Goal: Task Accomplishment & Management: Complete application form

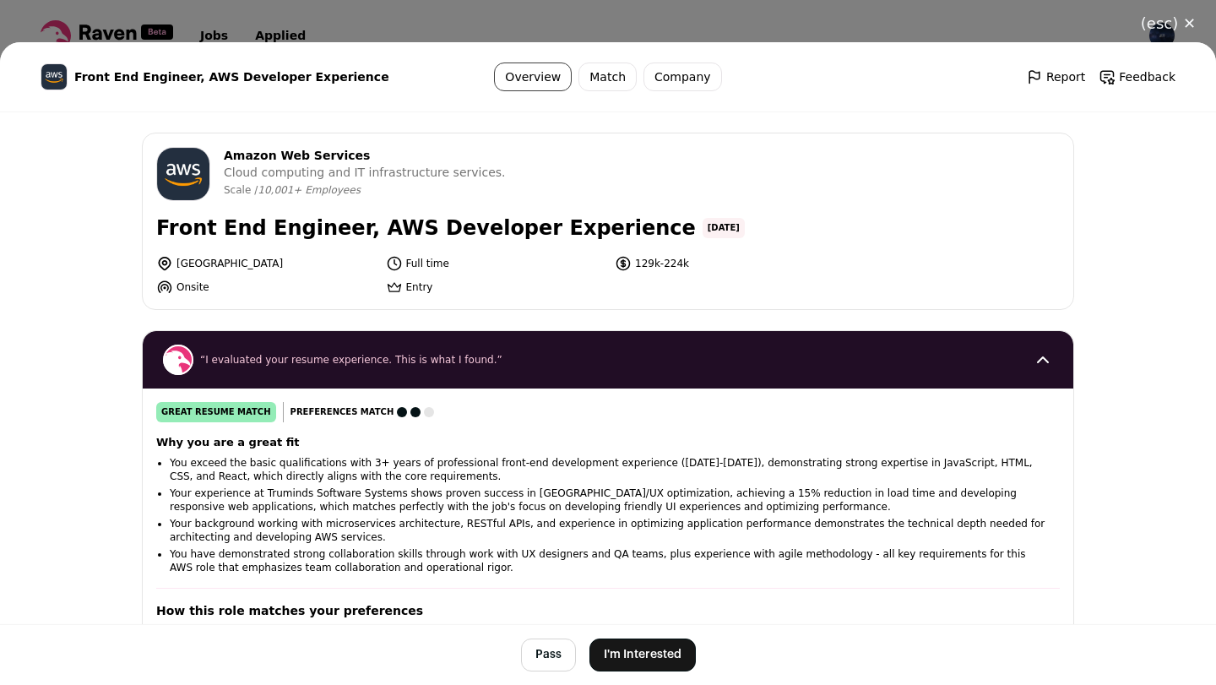
click at [1160, 26] on button "(esc) ✕" at bounding box center [1168, 23] width 95 height 37
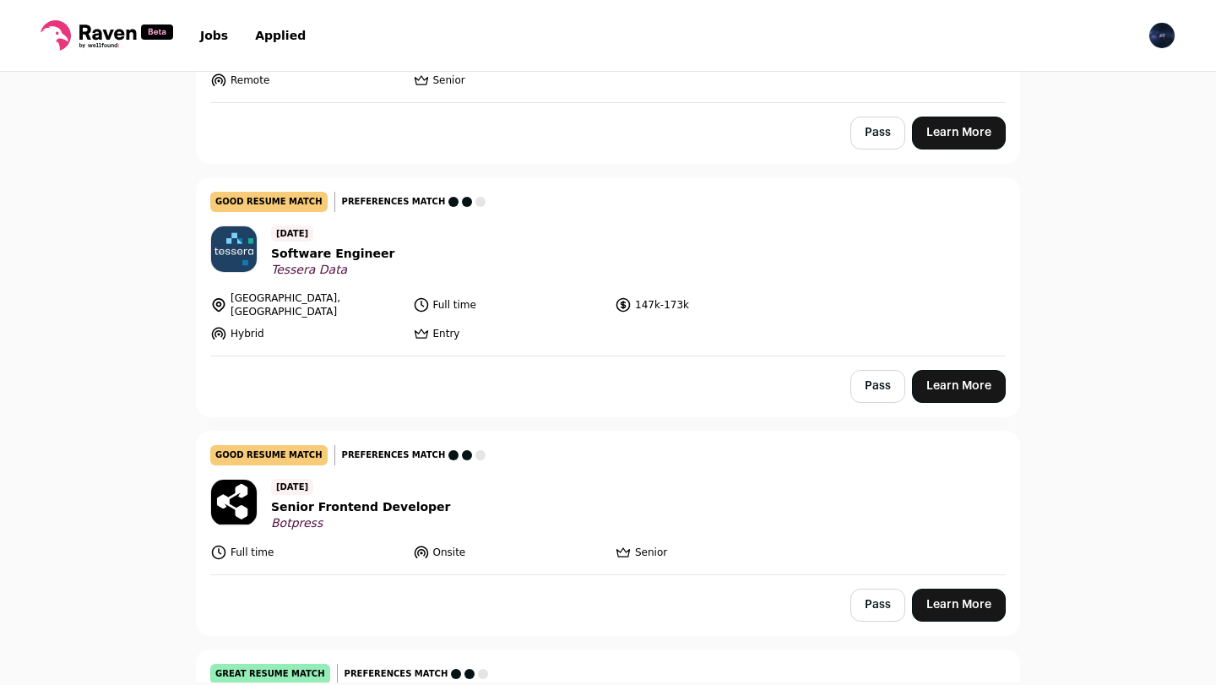
scroll to position [1065, 0]
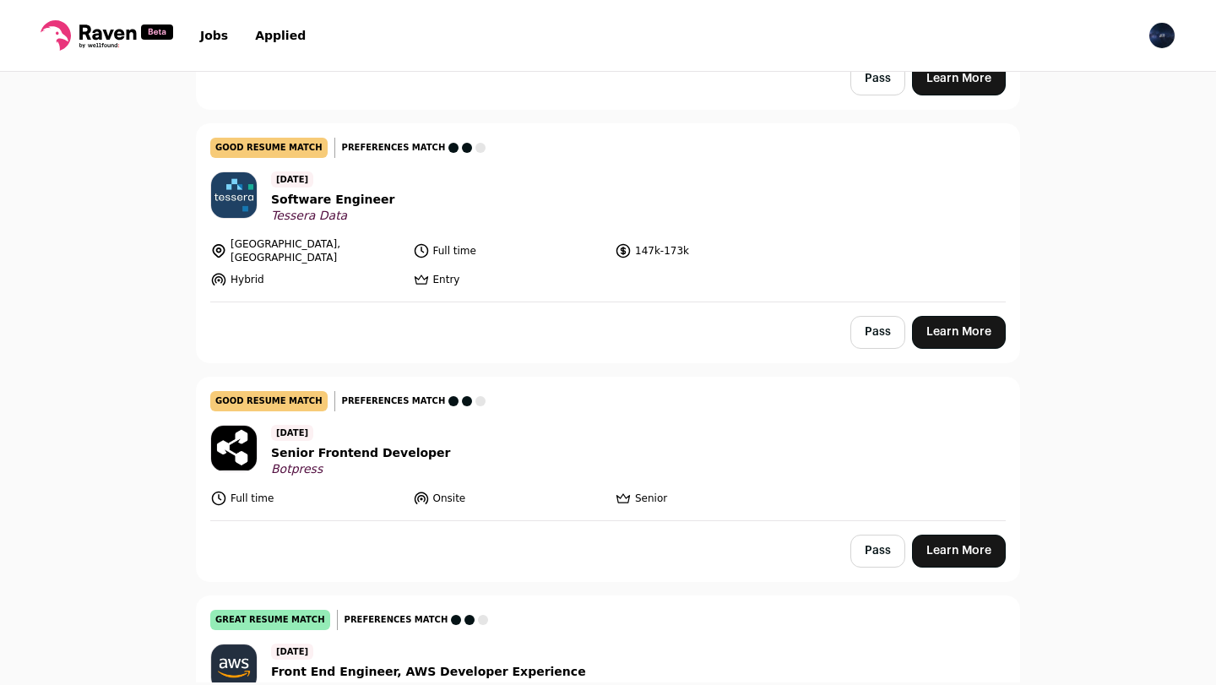
click at [700, 242] on link "good resume match You meet the must-have requirements but are missing some nice…" at bounding box center [608, 212] width 823 height 177
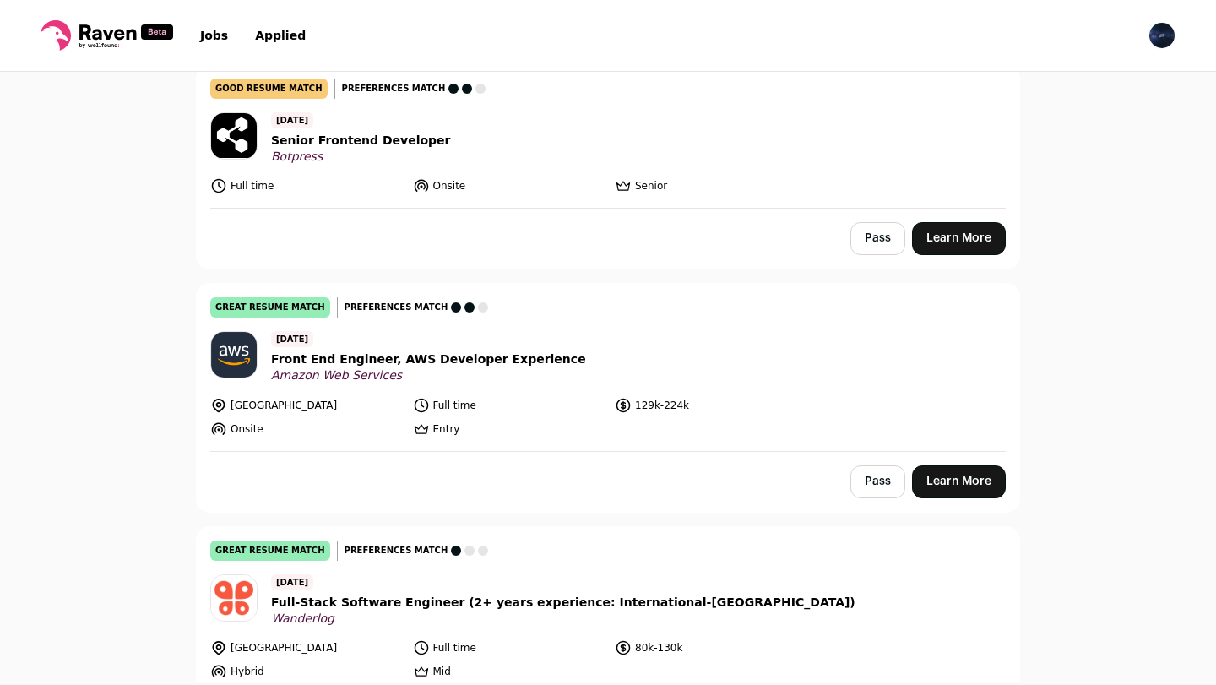
click at [847, 392] on link "great resume match You meet the must-have requirements, the nice-to-have requir…" at bounding box center [608, 367] width 823 height 167
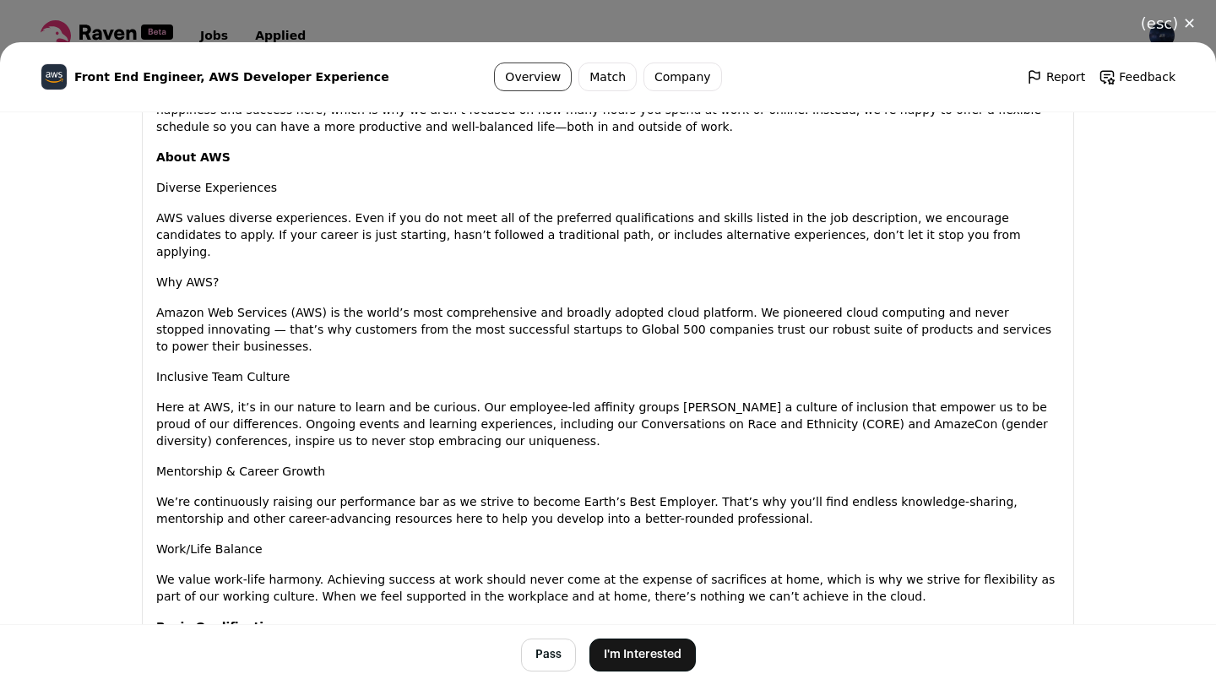
scroll to position [1202, 0]
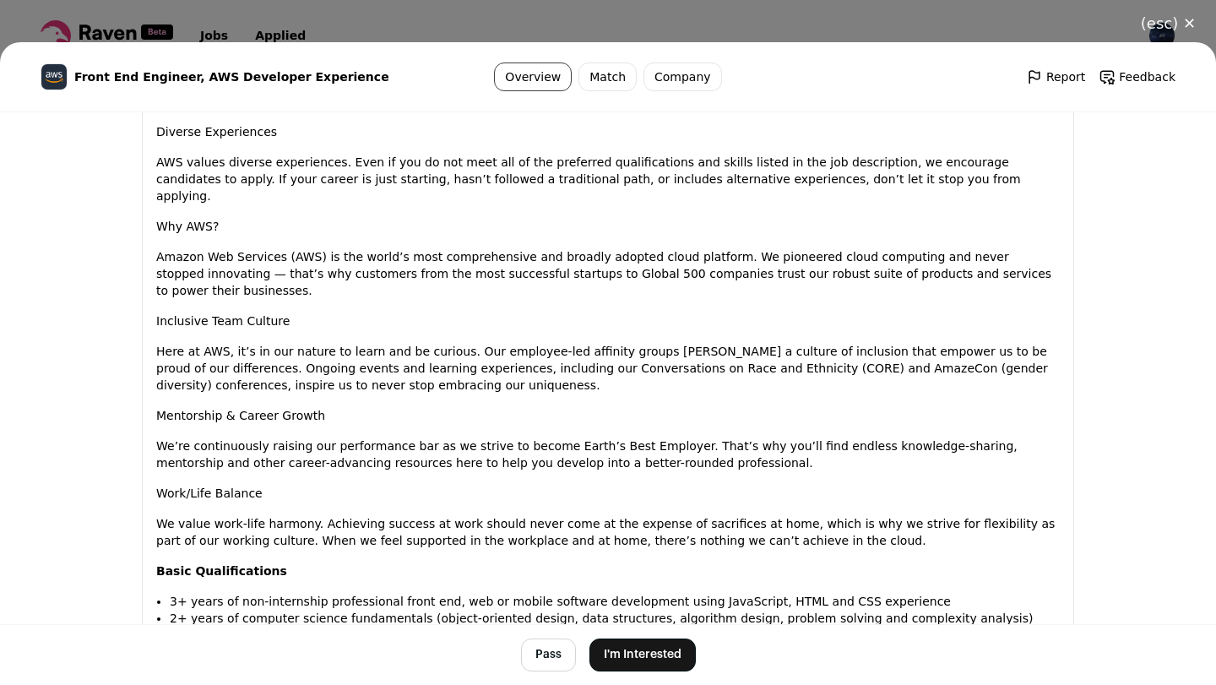
click at [655, 657] on button "I'm Interested" at bounding box center [643, 655] width 106 height 33
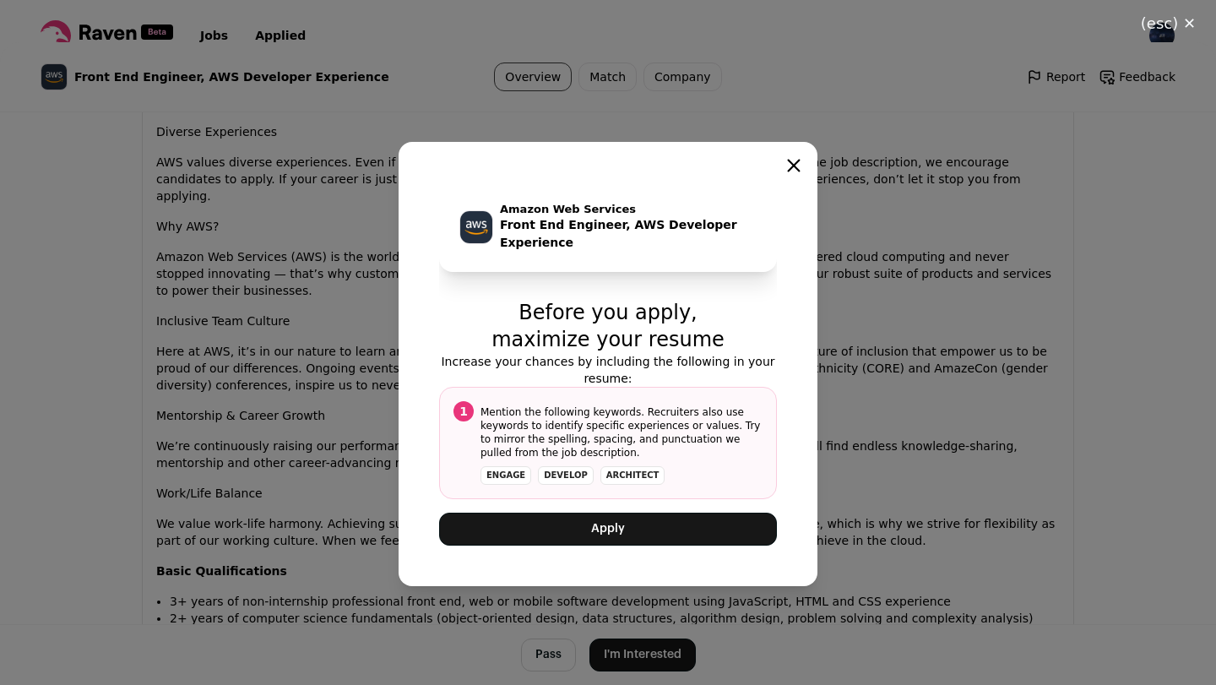
click at [642, 530] on button "Apply" at bounding box center [608, 529] width 338 height 33
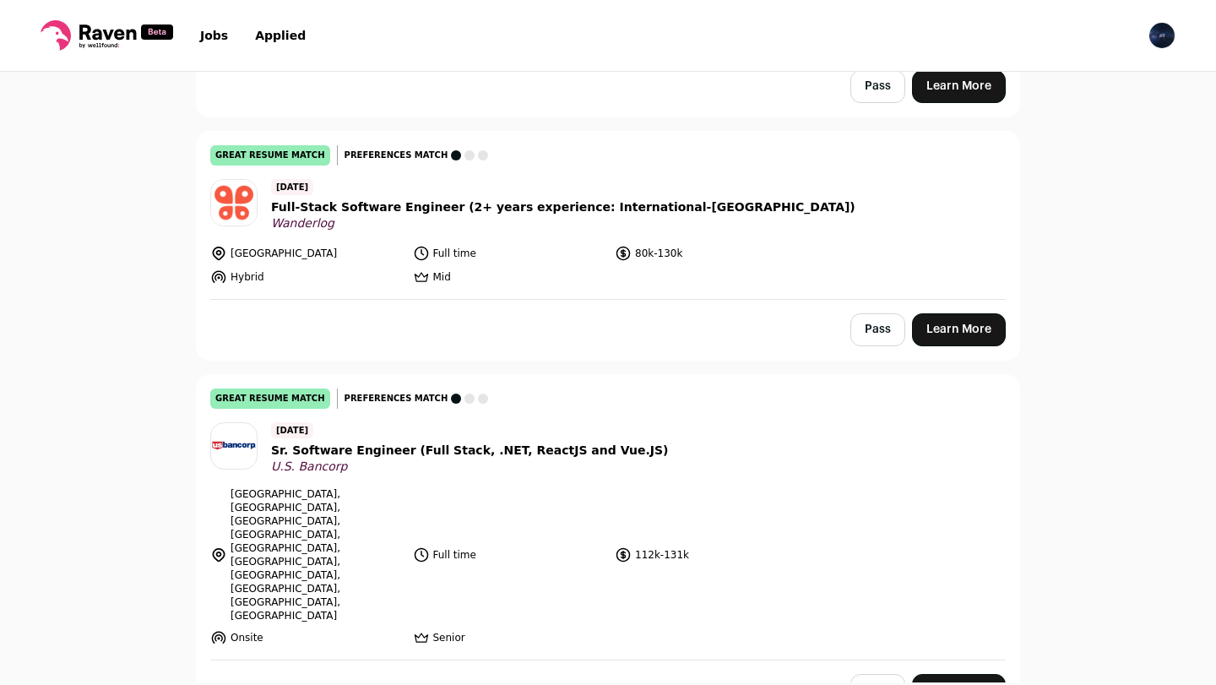
scroll to position [1332, 0]
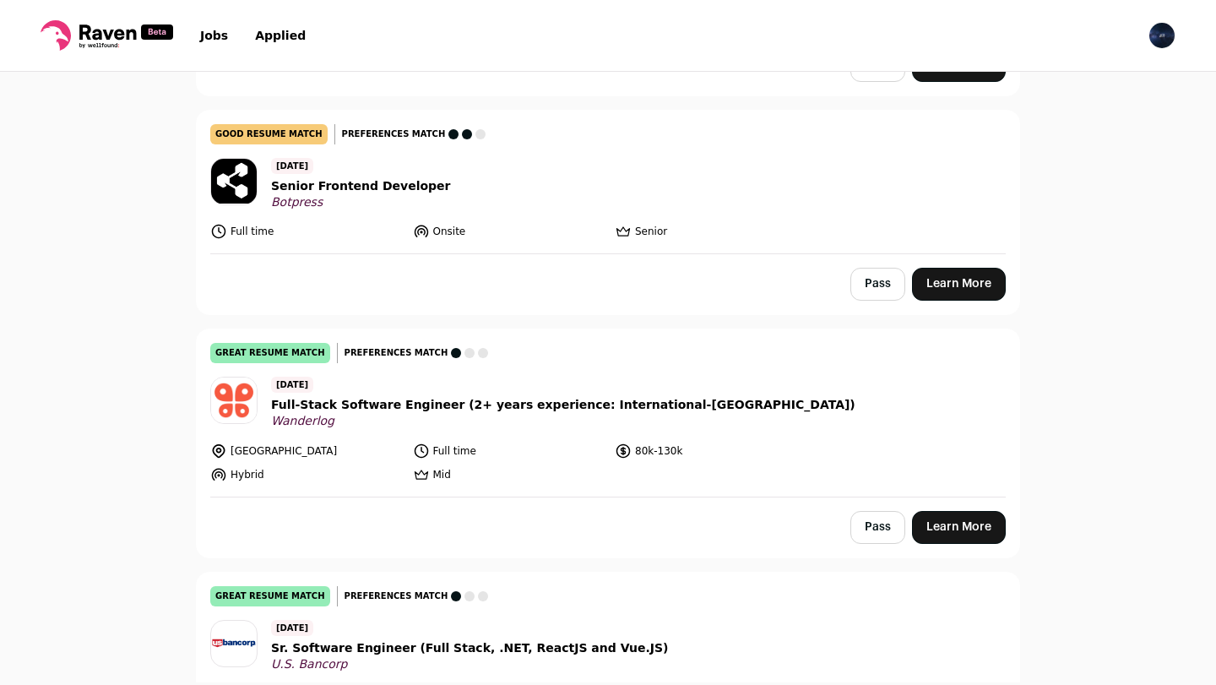
click at [775, 152] on link "good resume match You meet the must-have requirements but are missing some nice…" at bounding box center [608, 183] width 823 height 144
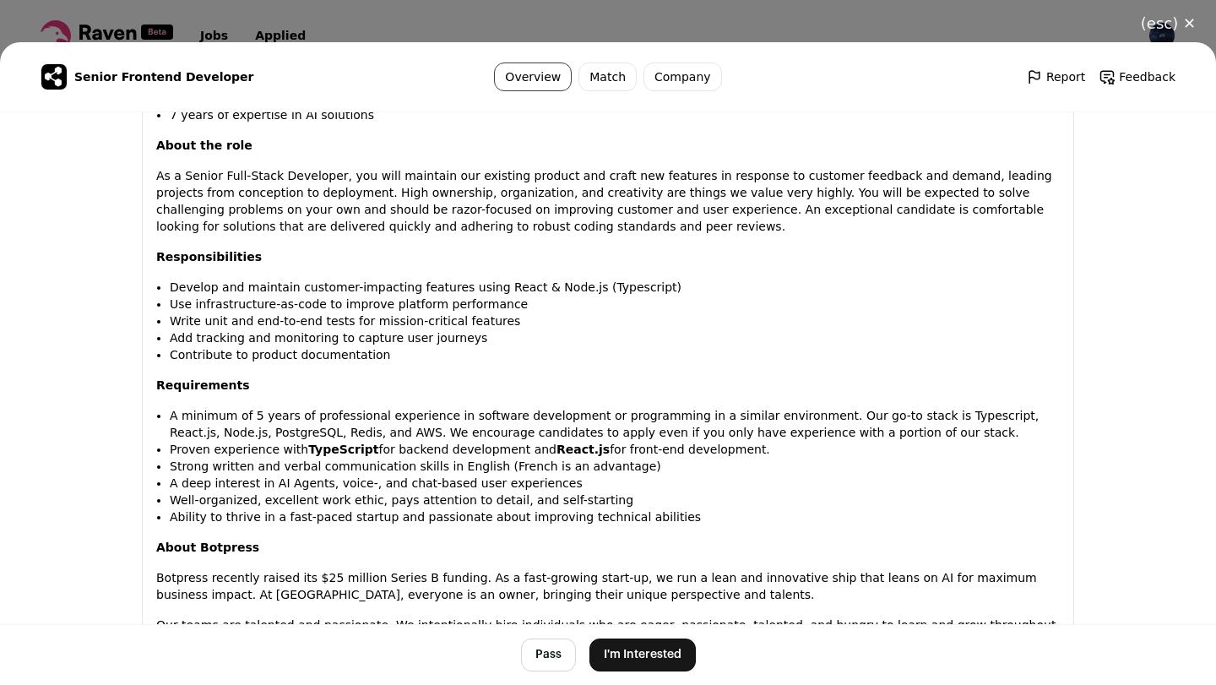
scroll to position [1211, 0]
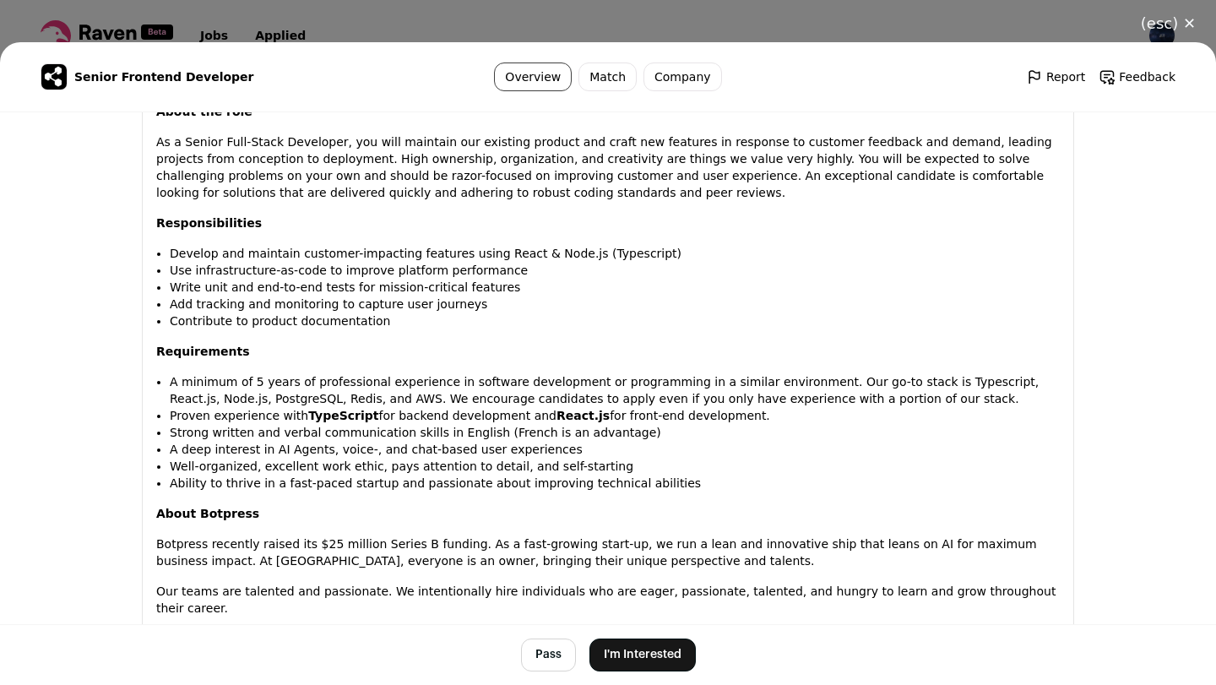
click at [664, 650] on button "I'm Interested" at bounding box center [643, 655] width 106 height 33
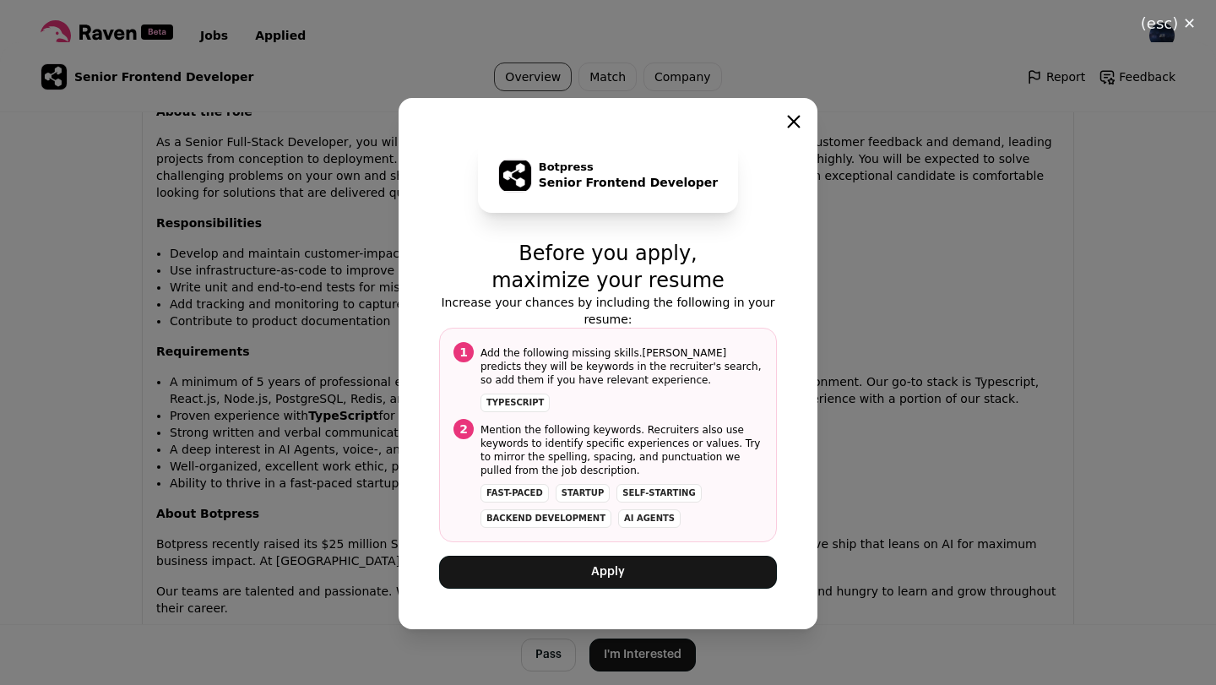
click at [677, 566] on button "Apply" at bounding box center [608, 572] width 338 height 33
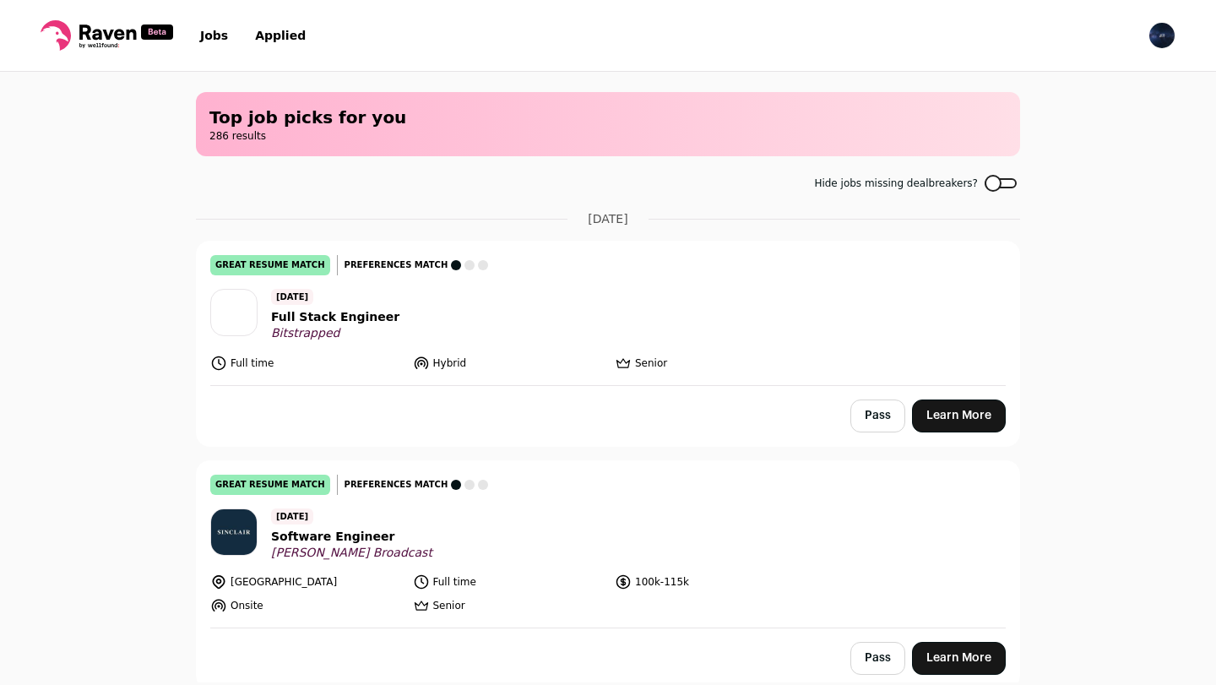
click at [1156, 36] on img "Open dropdown" at bounding box center [1162, 35] width 27 height 27
click at [1074, 84] on link "Settings" at bounding box center [1081, 78] width 187 height 41
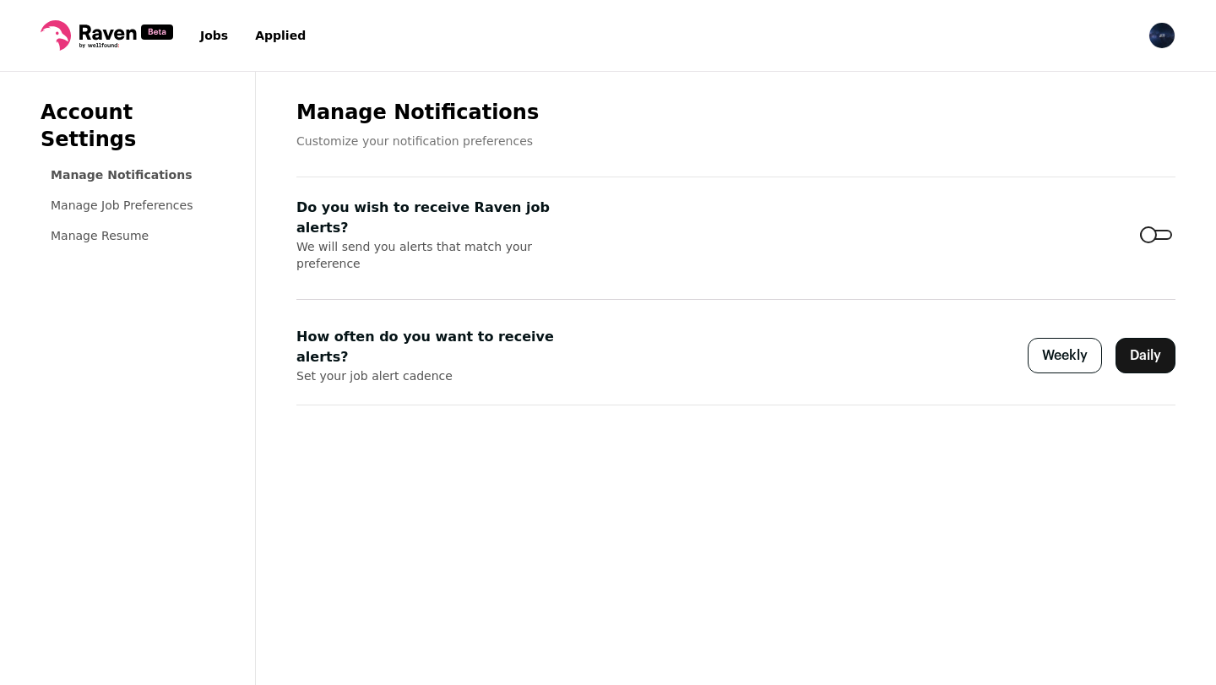
click at [144, 199] on link "Manage Job Preferences" at bounding box center [122, 206] width 142 height 14
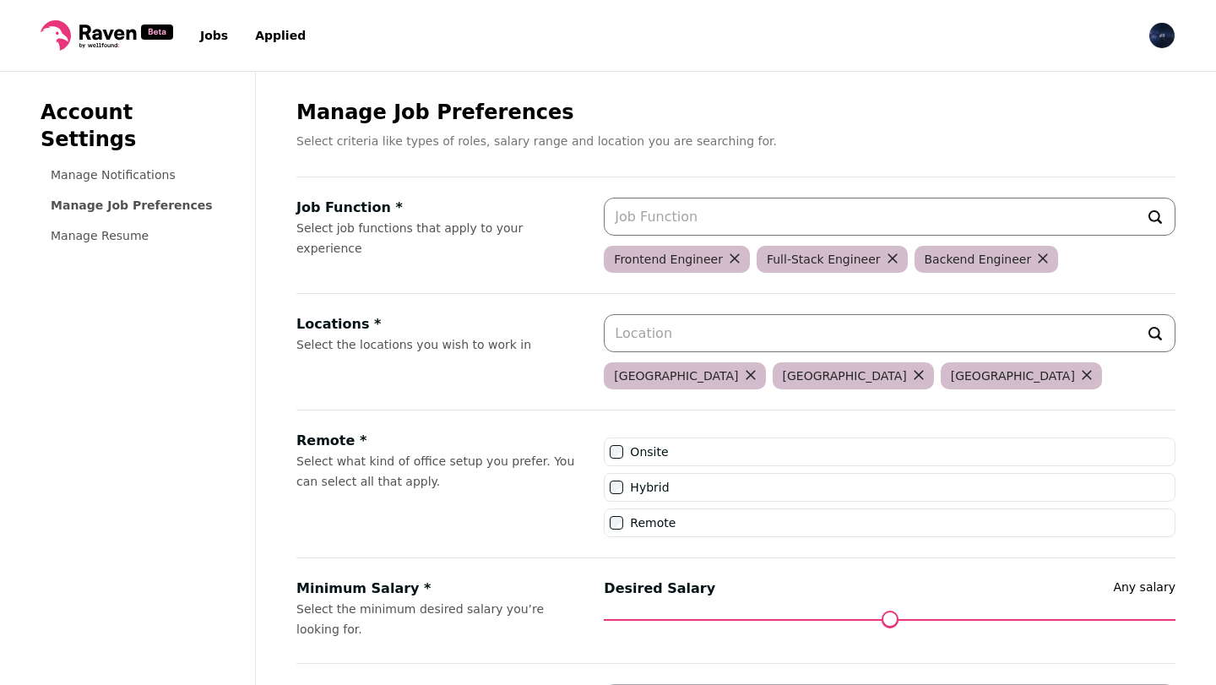
click at [1082, 380] on form at bounding box center [1087, 375] width 10 height 17
click at [1083, 376] on icon "submit" at bounding box center [1087, 375] width 8 height 8
click at [914, 373] on icon "submit" at bounding box center [919, 375] width 10 height 10
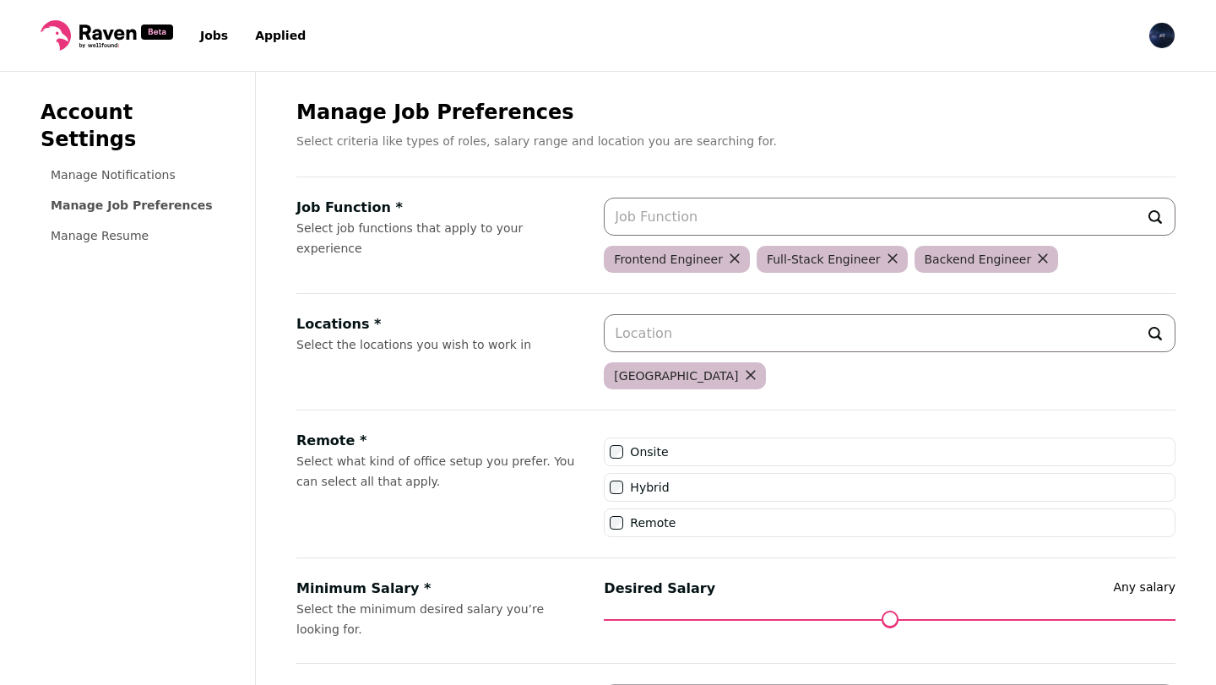
click at [205, 36] on link "Jobs" at bounding box center [214, 36] width 28 height 14
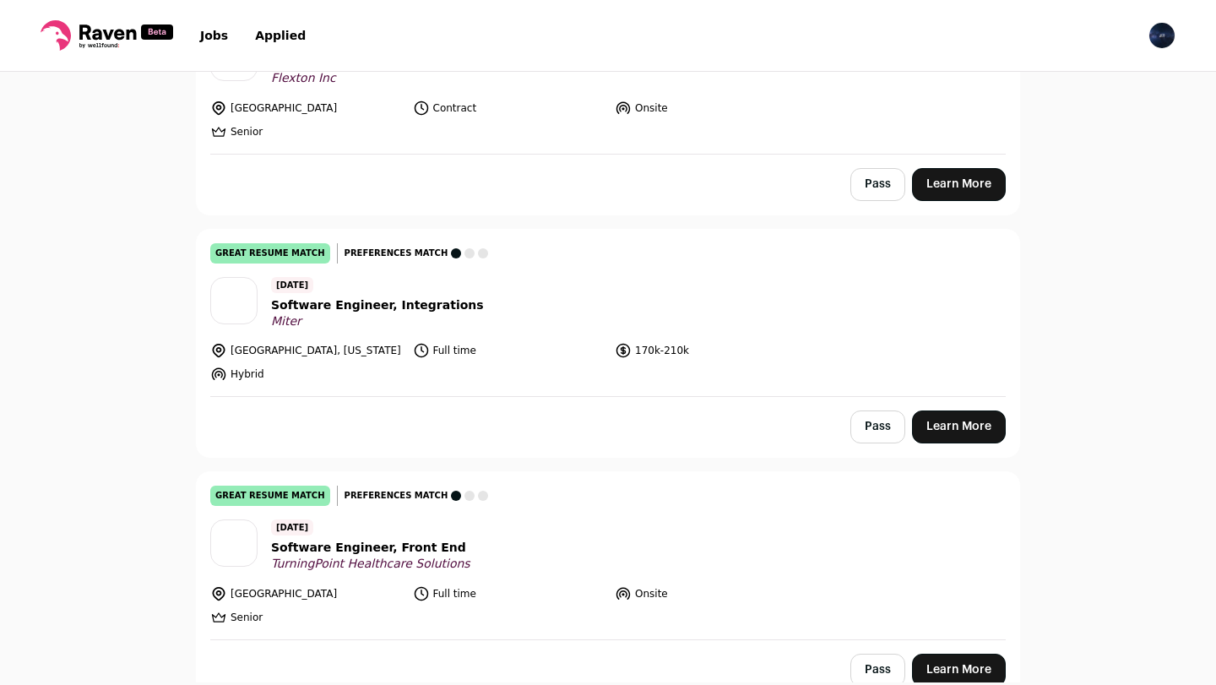
scroll to position [4332, 0]
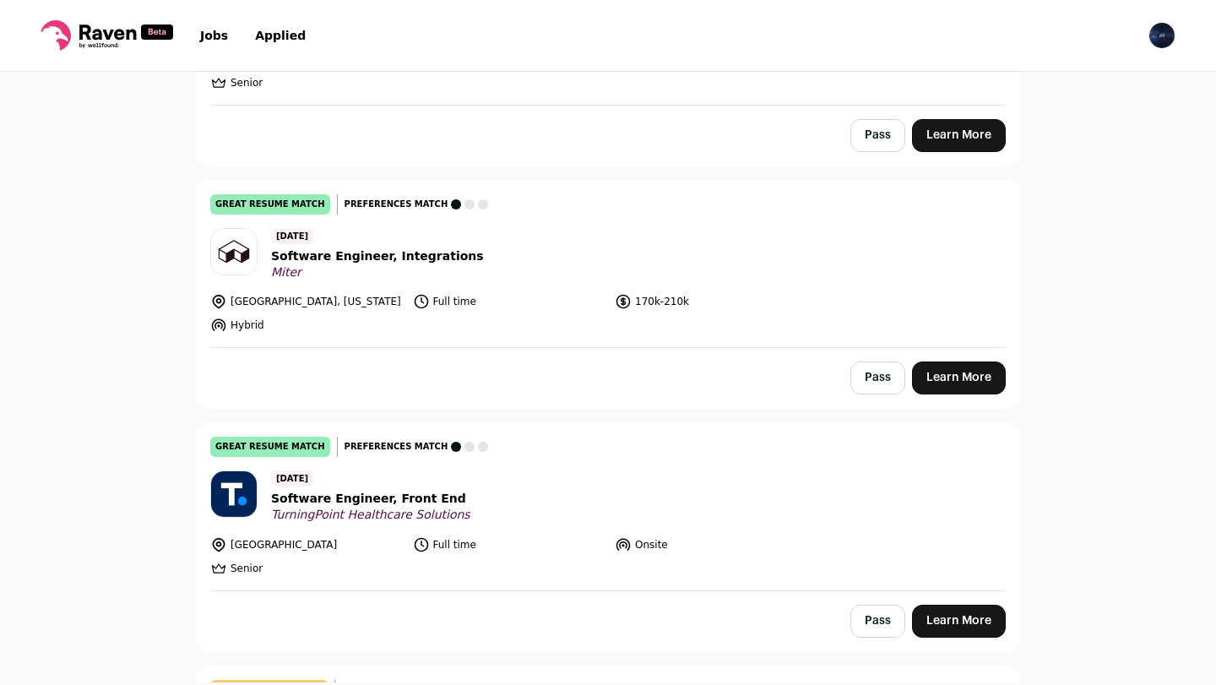
click at [579, 471] on header "3 days ago Software Engineer, Front End TurningPoint Healthcare Solutions" at bounding box center [608, 497] width 796 height 52
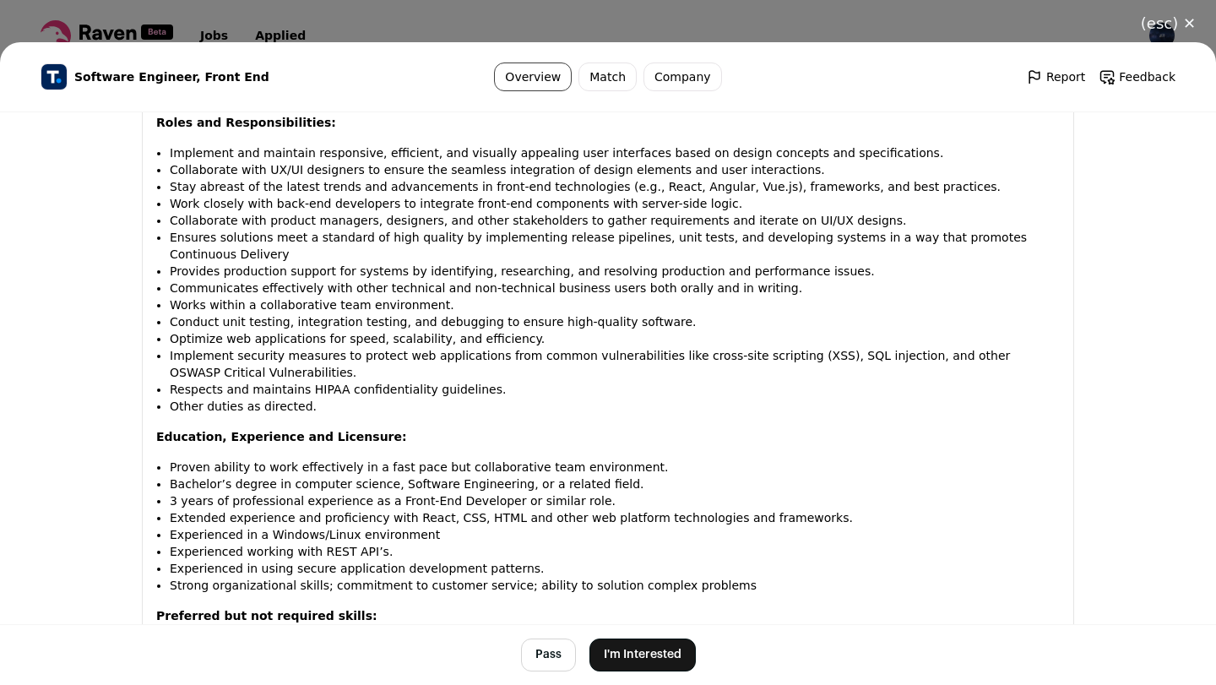
scroll to position [1175, 0]
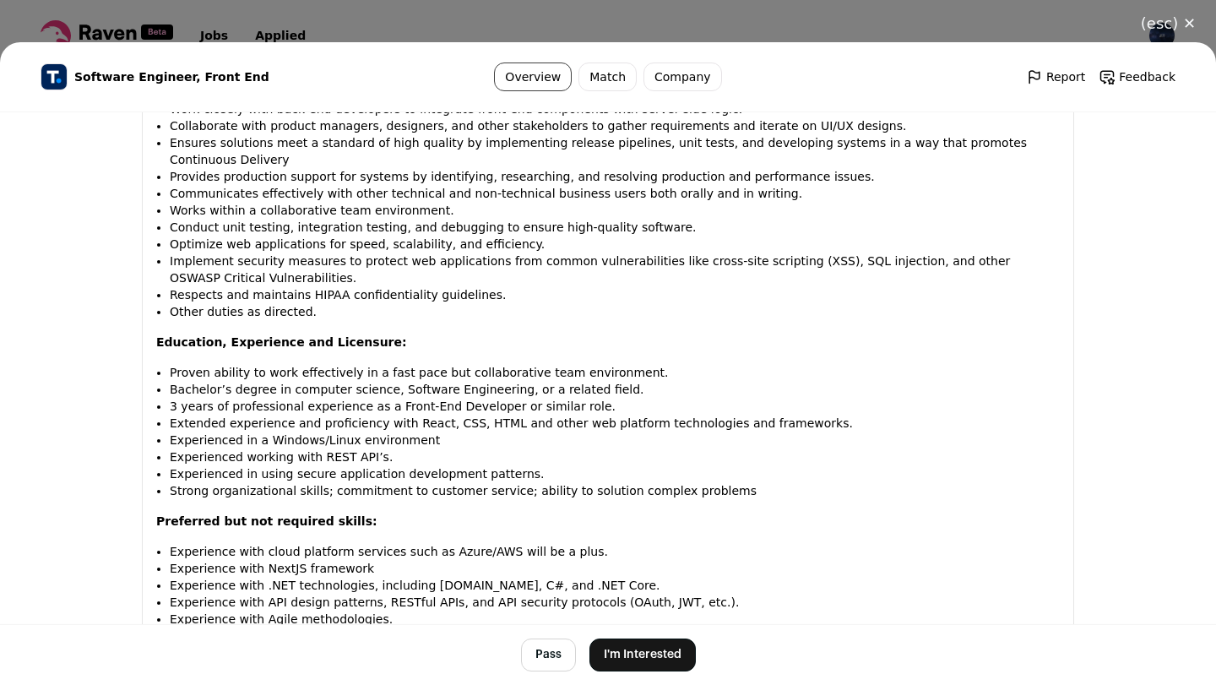
click at [657, 658] on button "I'm Interested" at bounding box center [643, 655] width 106 height 33
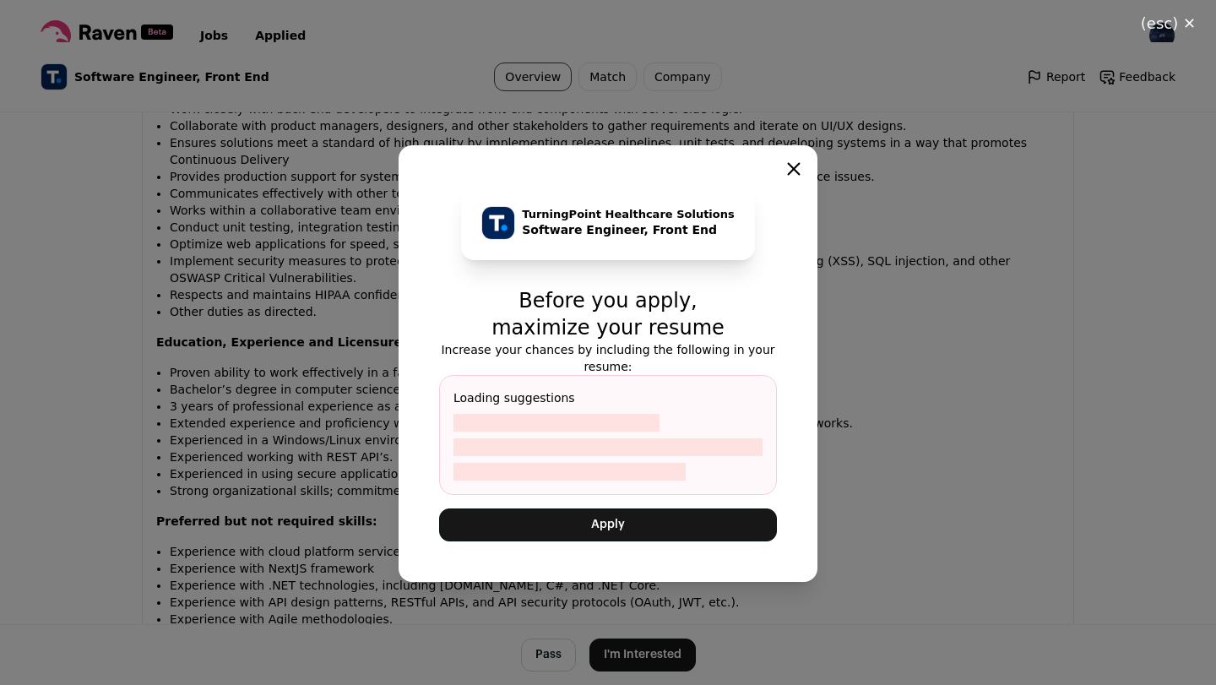
click at [645, 530] on button "Apply" at bounding box center [608, 525] width 338 height 33
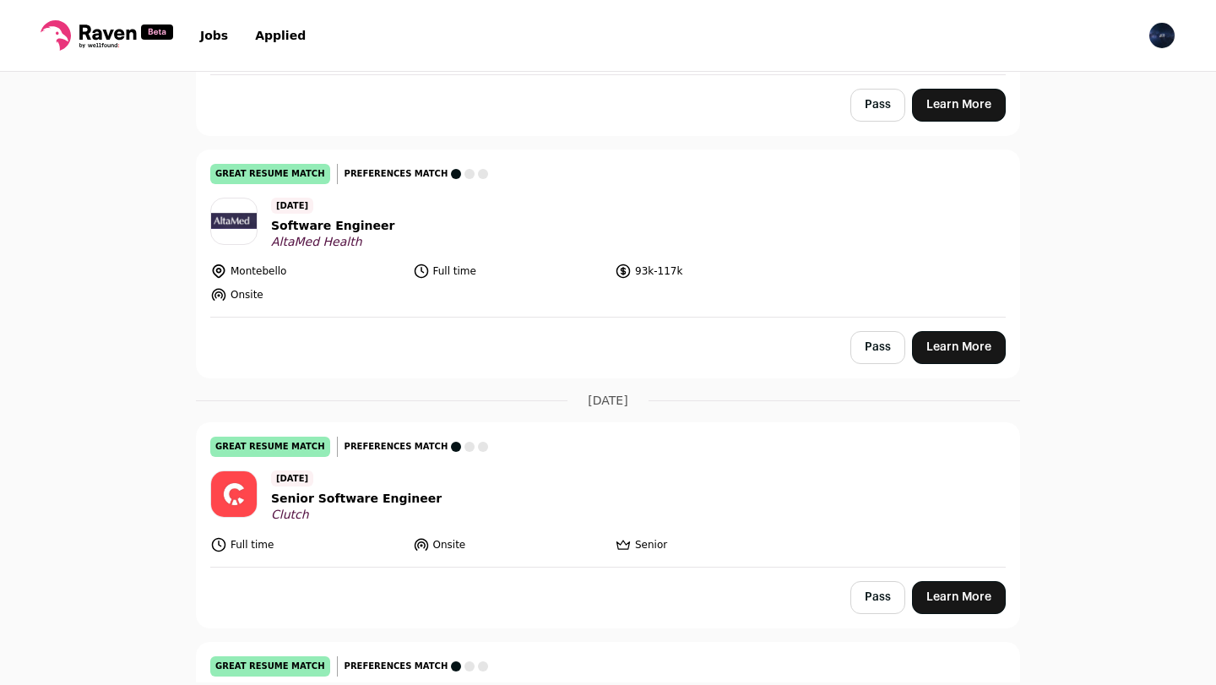
scroll to position [2887, 0]
click at [990, 332] on link "Learn More" at bounding box center [959, 348] width 94 height 33
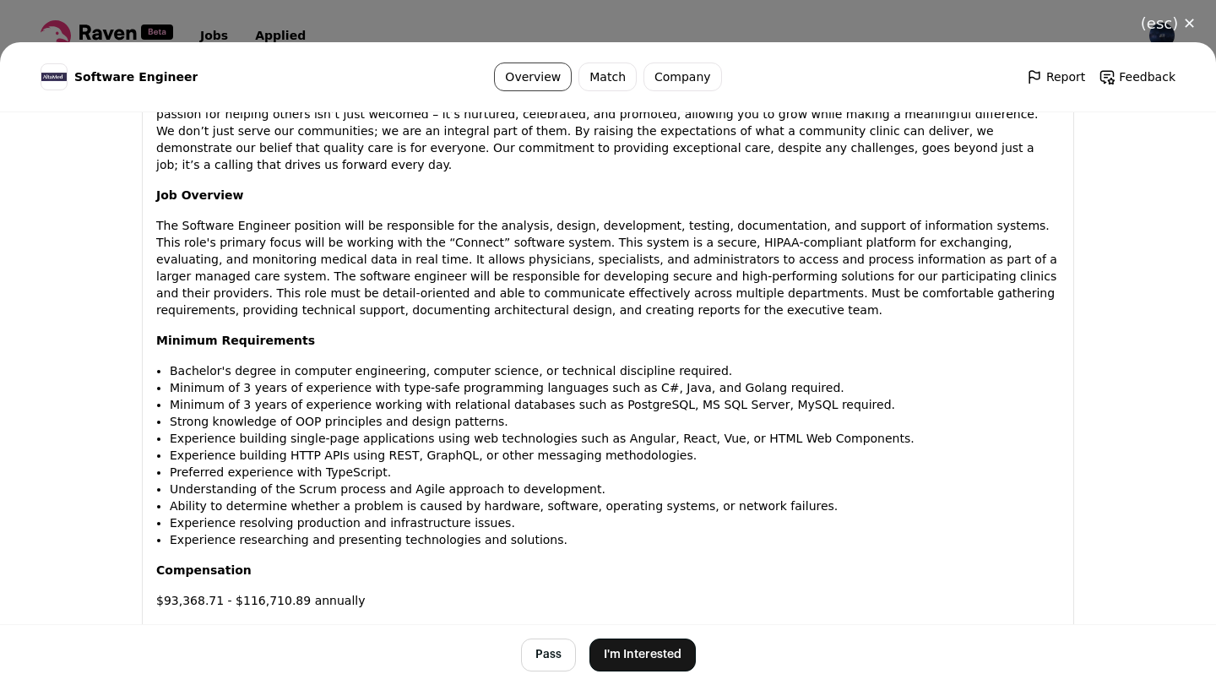
scroll to position [906, 0]
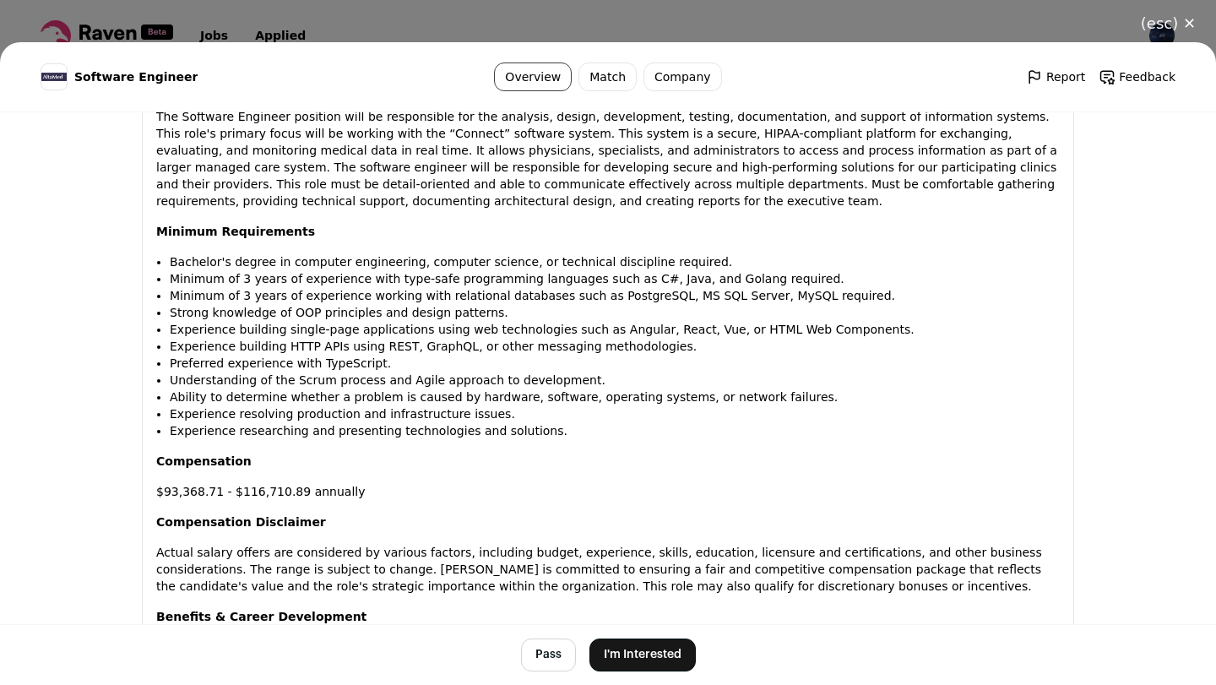
click at [619, 654] on button "I'm Interested" at bounding box center [643, 655] width 106 height 33
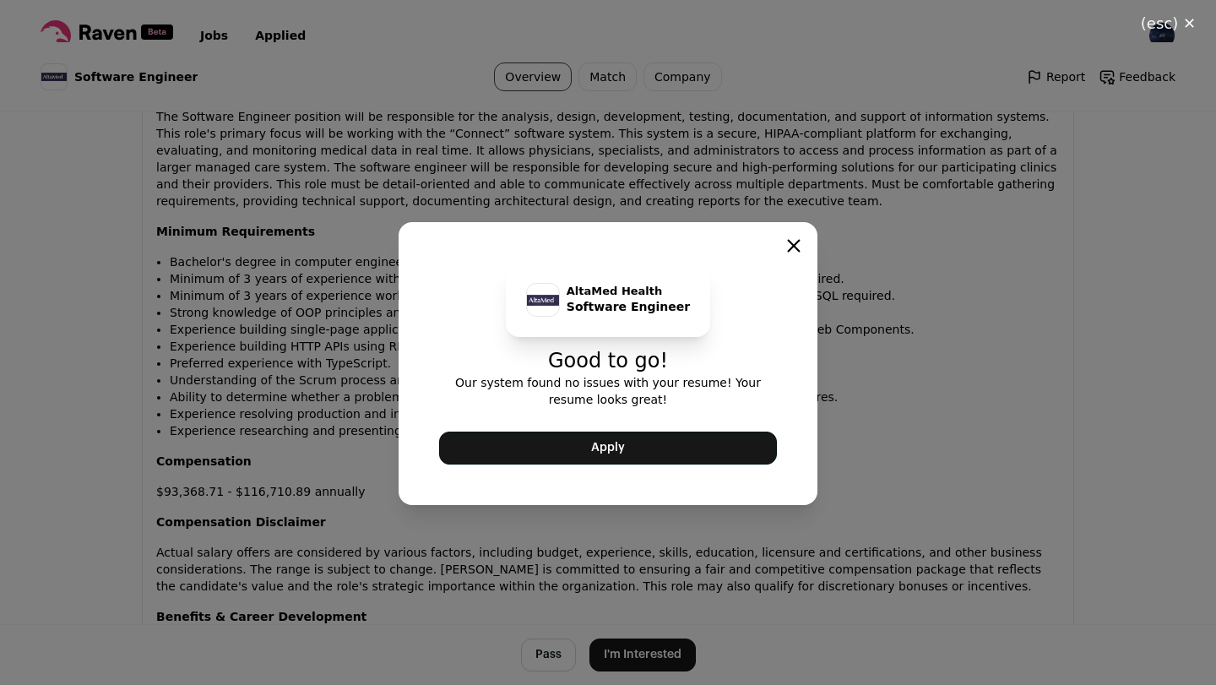
click at [623, 456] on button "Apply" at bounding box center [608, 448] width 338 height 33
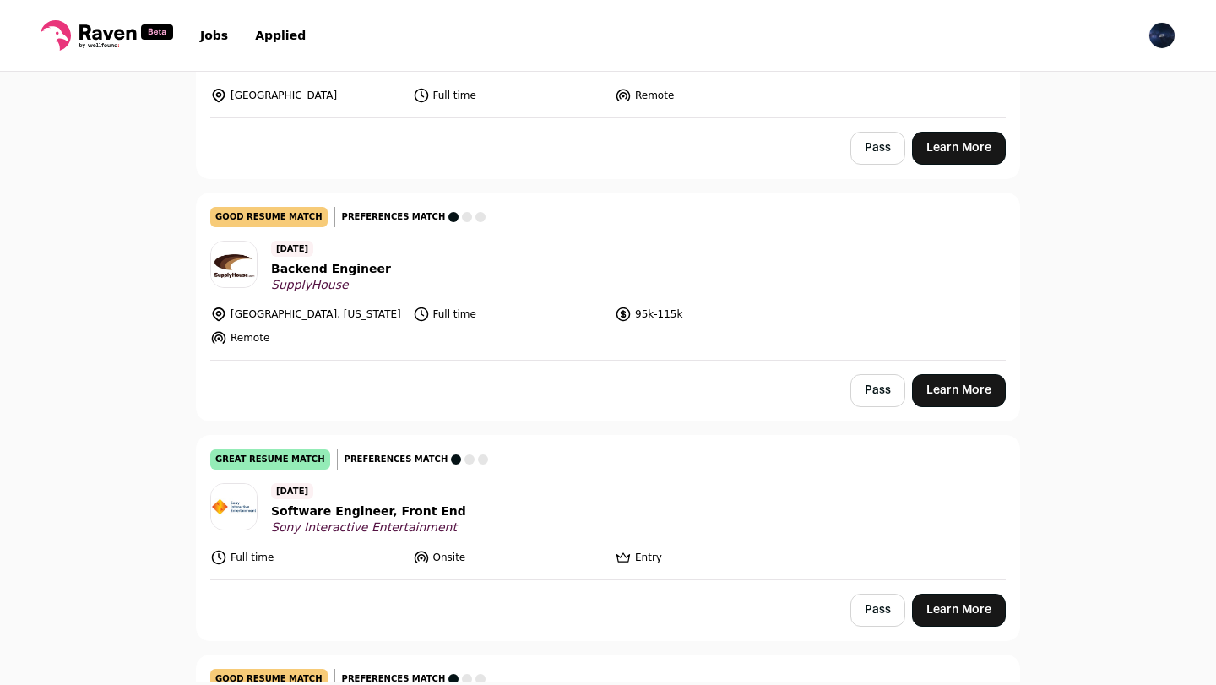
scroll to position [6338, 0]
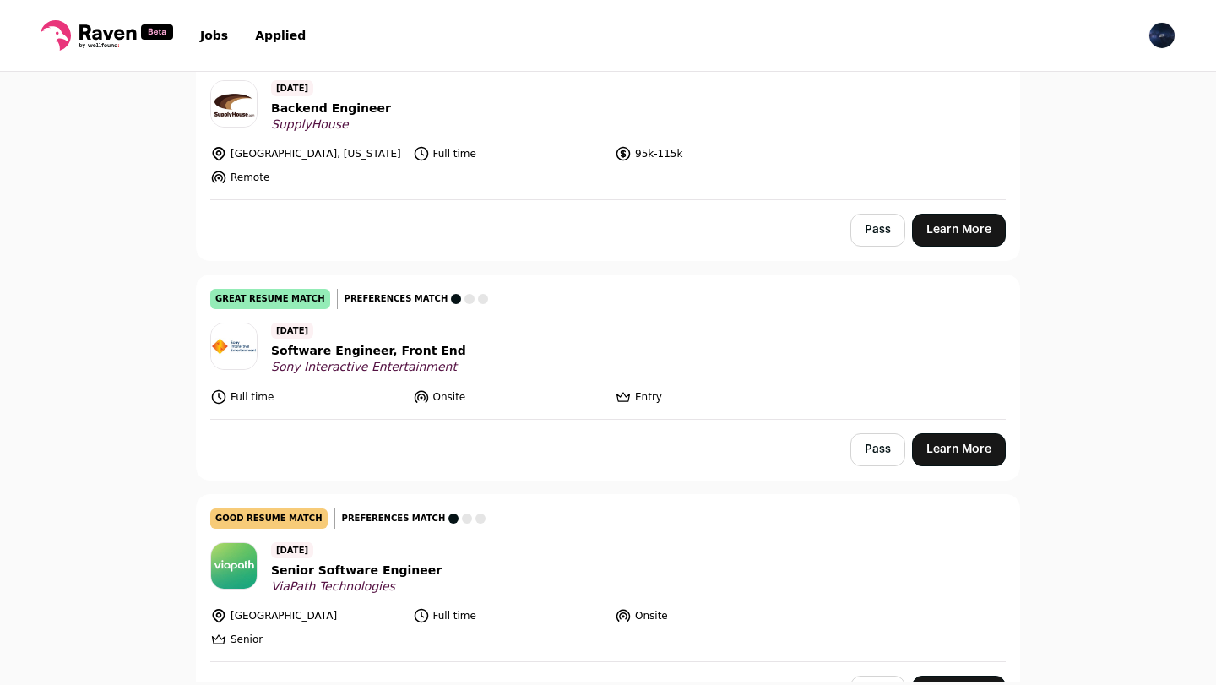
click at [949, 433] on link "Learn More" at bounding box center [959, 449] width 94 height 33
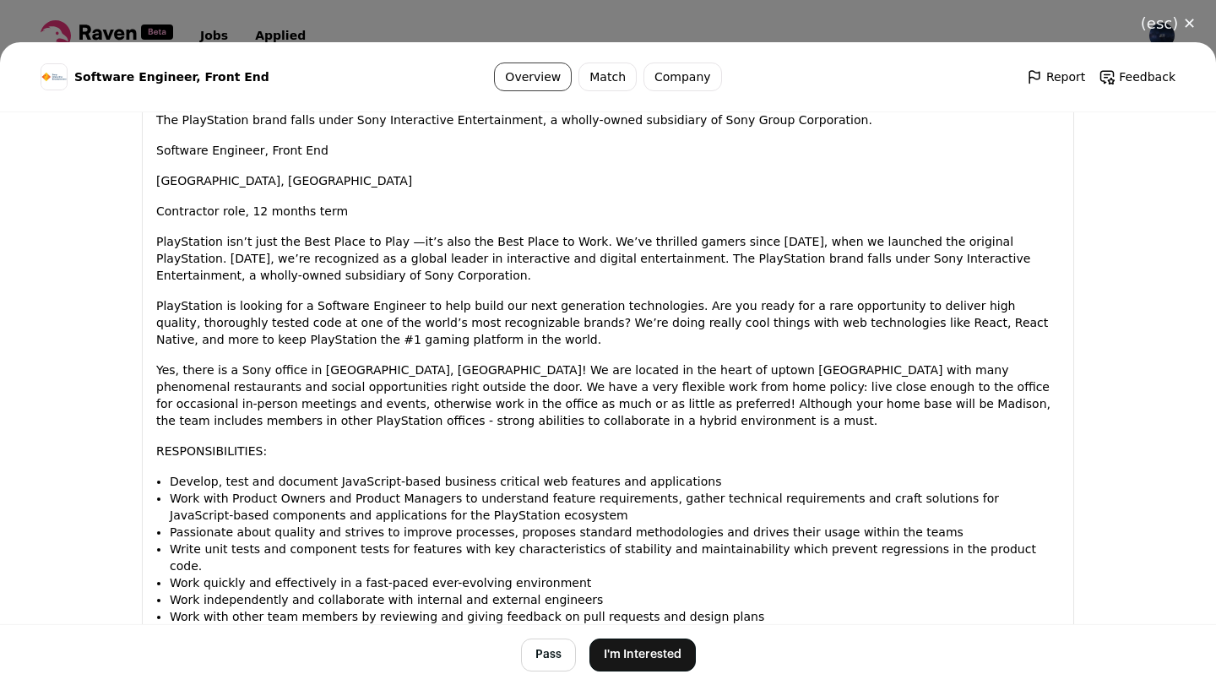
scroll to position [1252, 0]
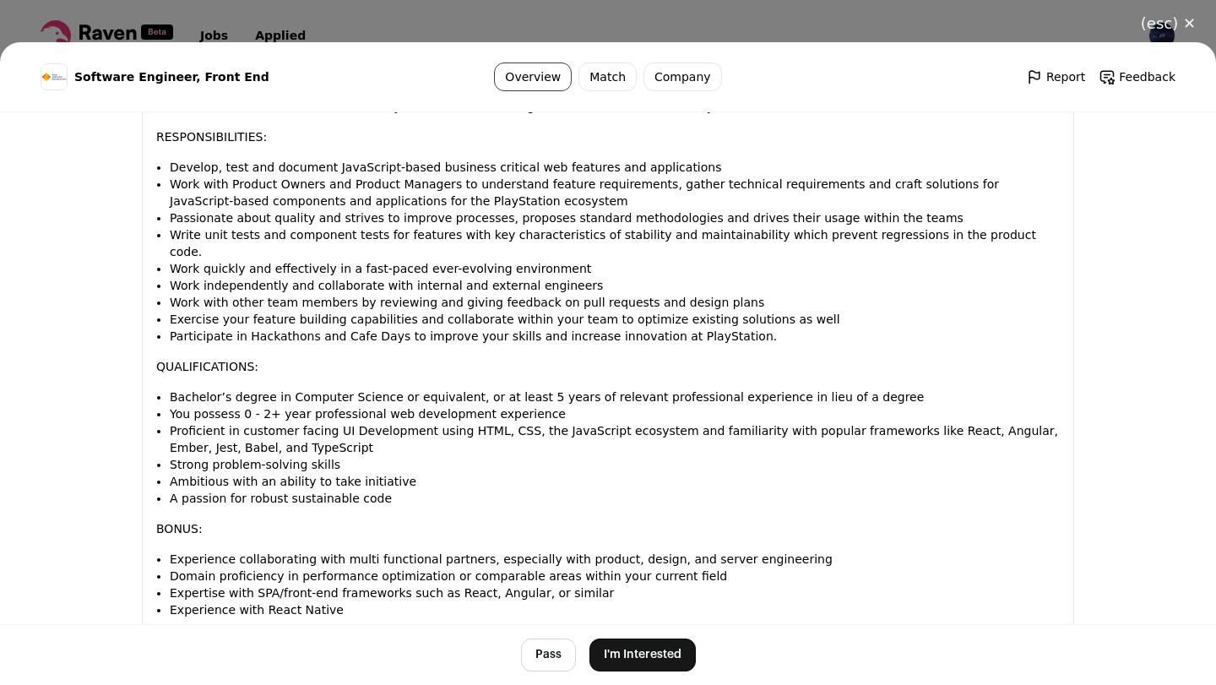
click at [641, 665] on button "I'm Interested" at bounding box center [643, 655] width 106 height 33
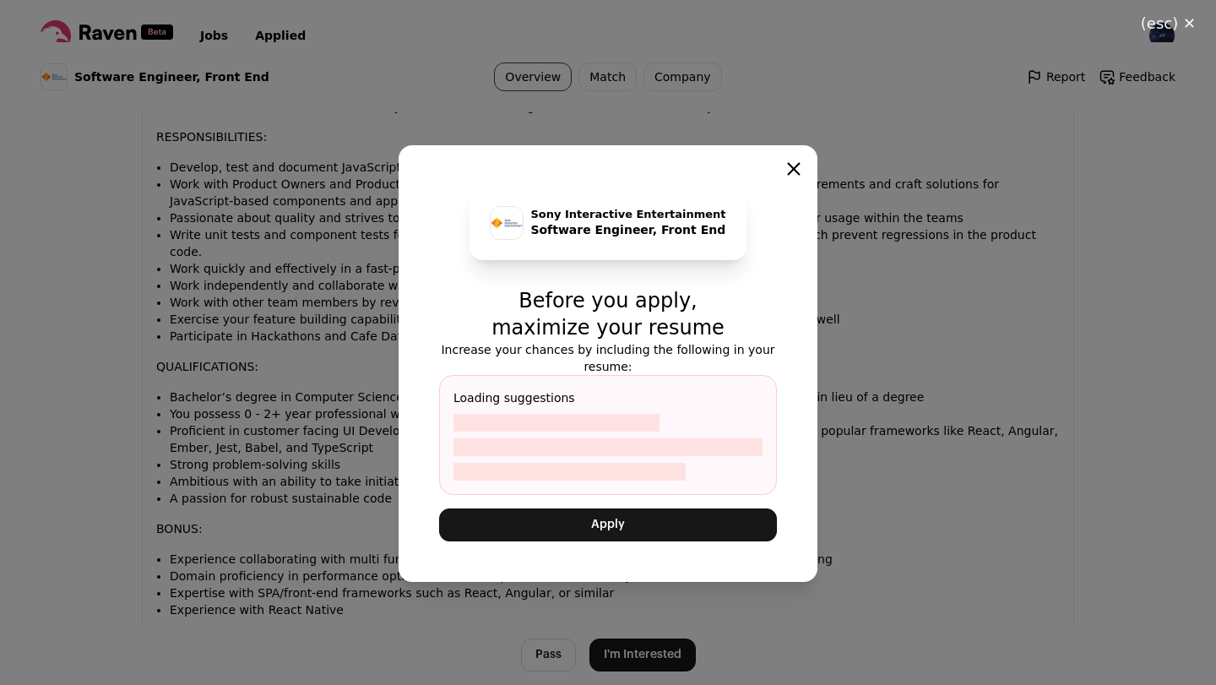
click at [792, 168] on icon "Close modal" at bounding box center [794, 169] width 11 height 11
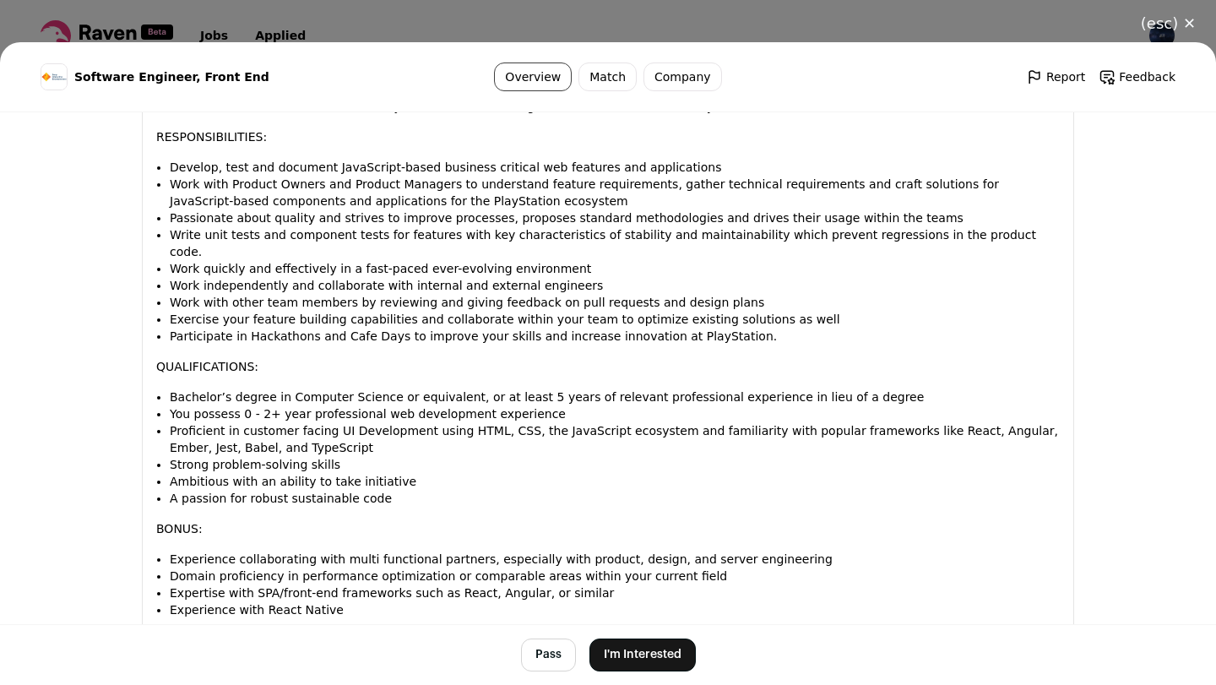
click at [661, 681] on footer "Pass I'm Interested" at bounding box center [608, 654] width 1216 height 61
click at [656, 654] on button "I'm Interested" at bounding box center [643, 655] width 106 height 33
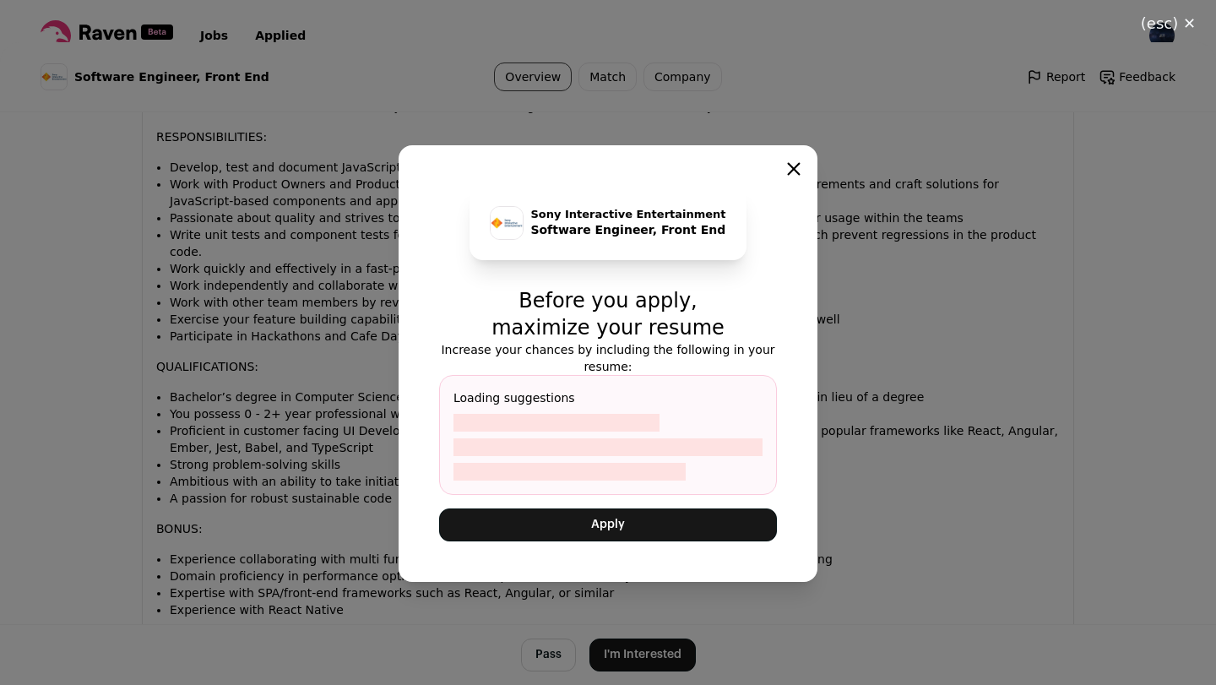
click at [637, 537] on button "Apply" at bounding box center [608, 525] width 338 height 33
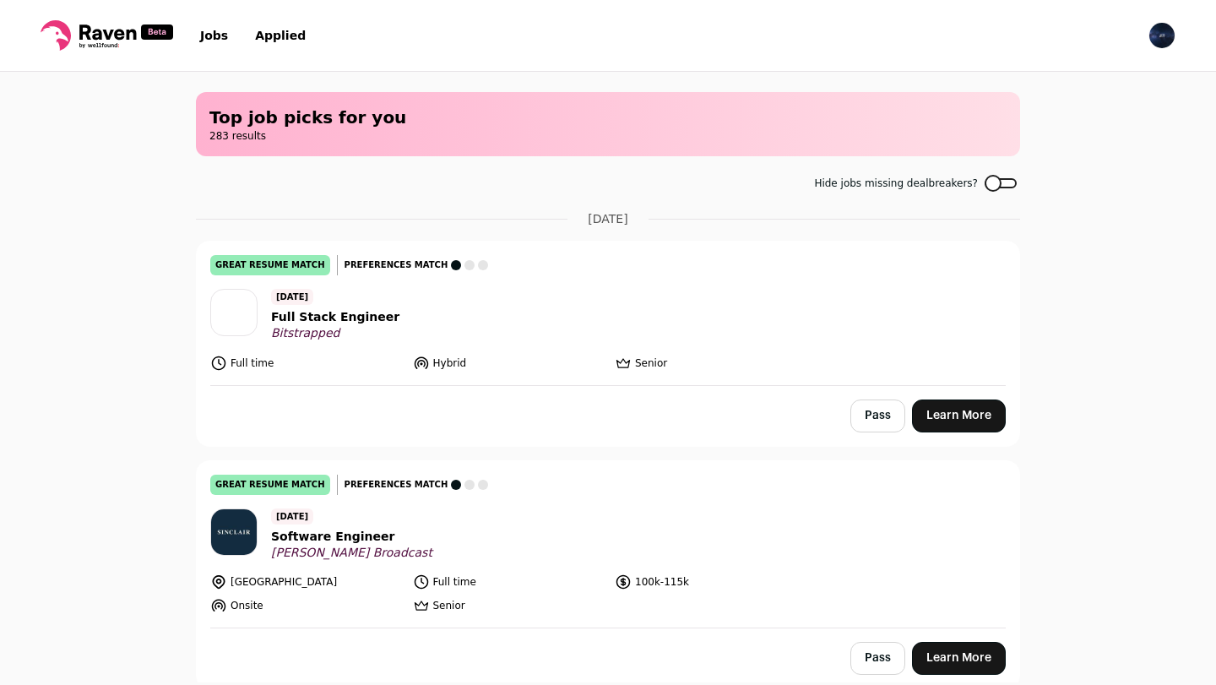
scroll to position [548, 0]
click at [992, 182] on div at bounding box center [1001, 183] width 32 height 10
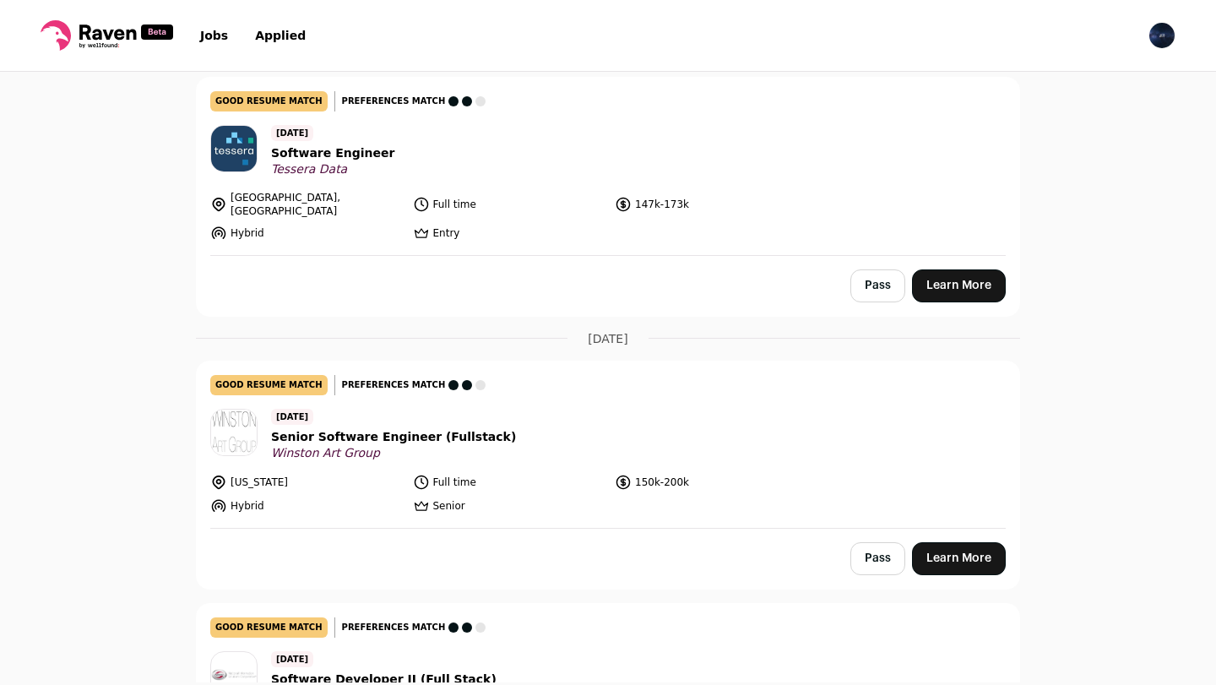
scroll to position [804, 0]
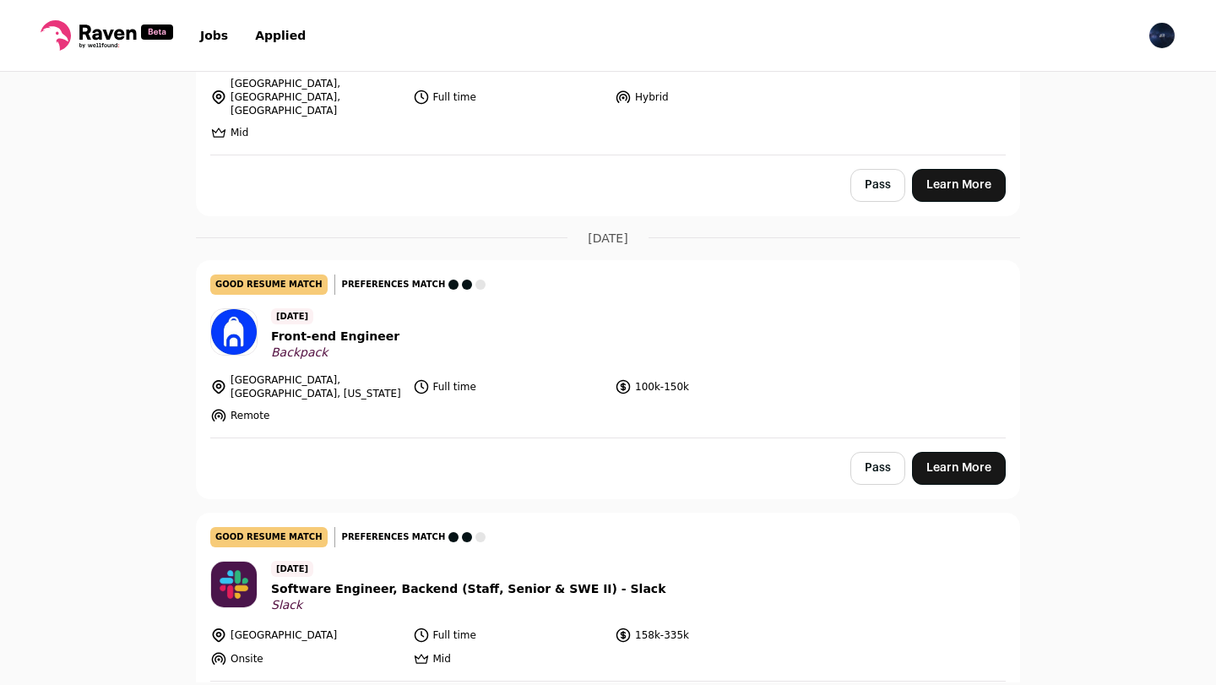
click at [978, 438] on div "Pass Learn More" at bounding box center [608, 468] width 823 height 60
click at [966, 455] on link "Learn More" at bounding box center [959, 468] width 94 height 33
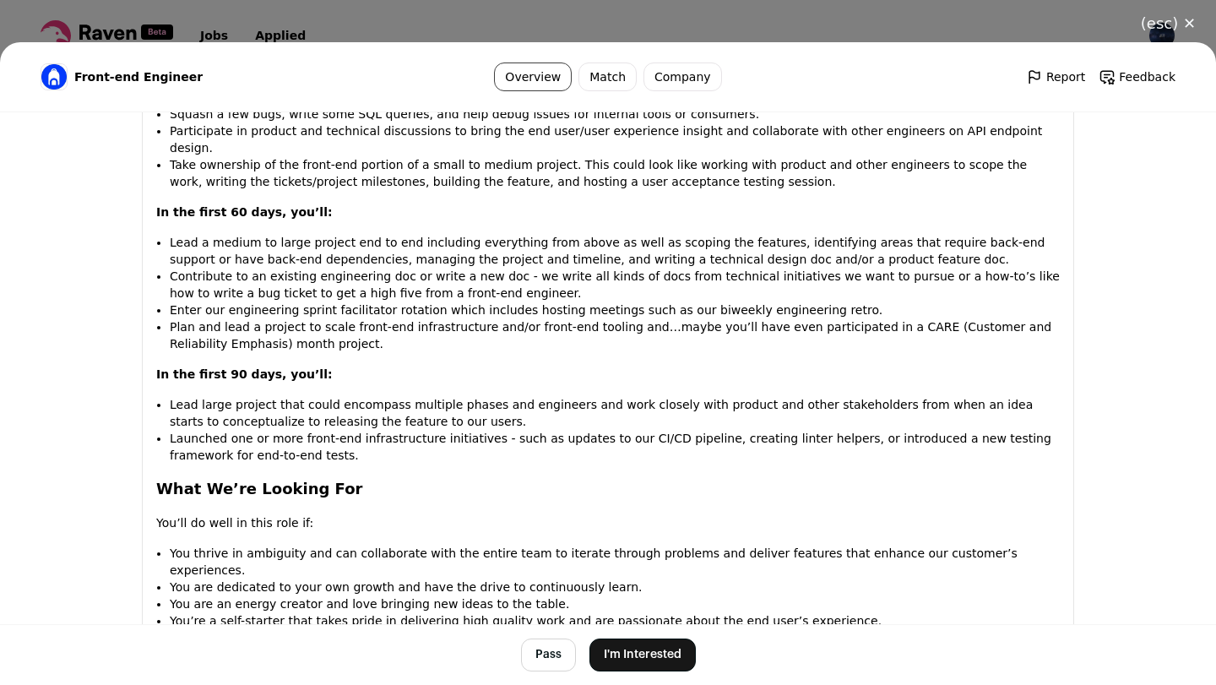
scroll to position [1975, 0]
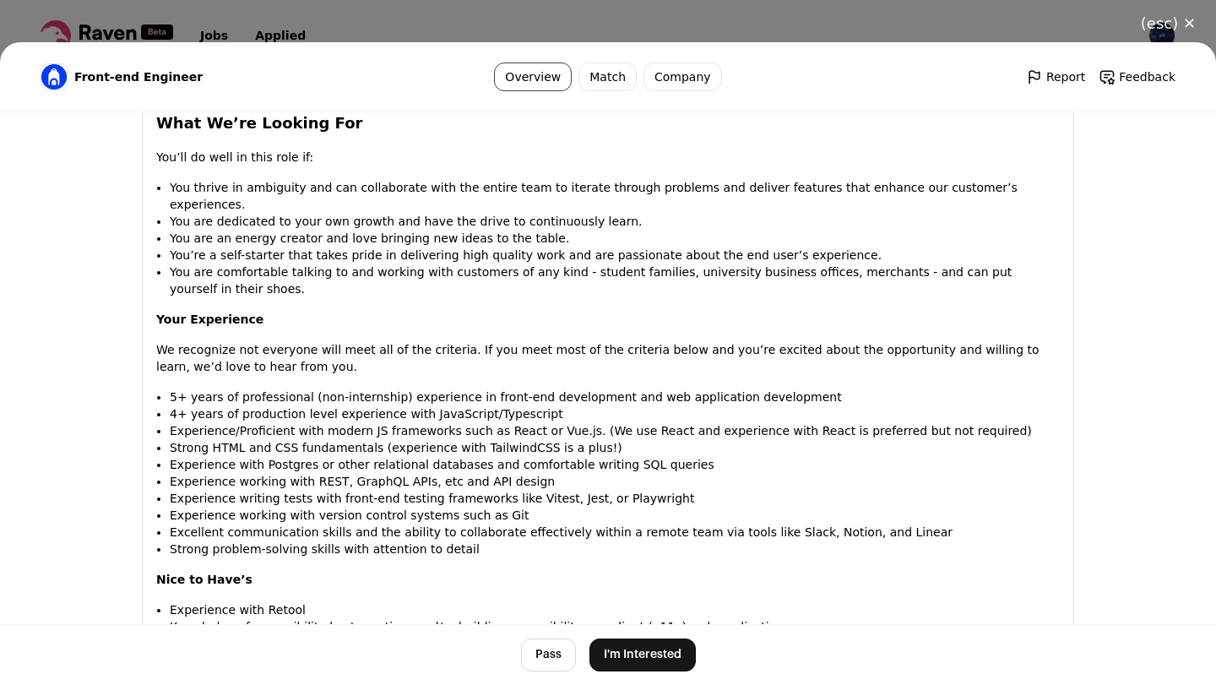
click at [644, 659] on button "I'm Interested" at bounding box center [643, 655] width 106 height 33
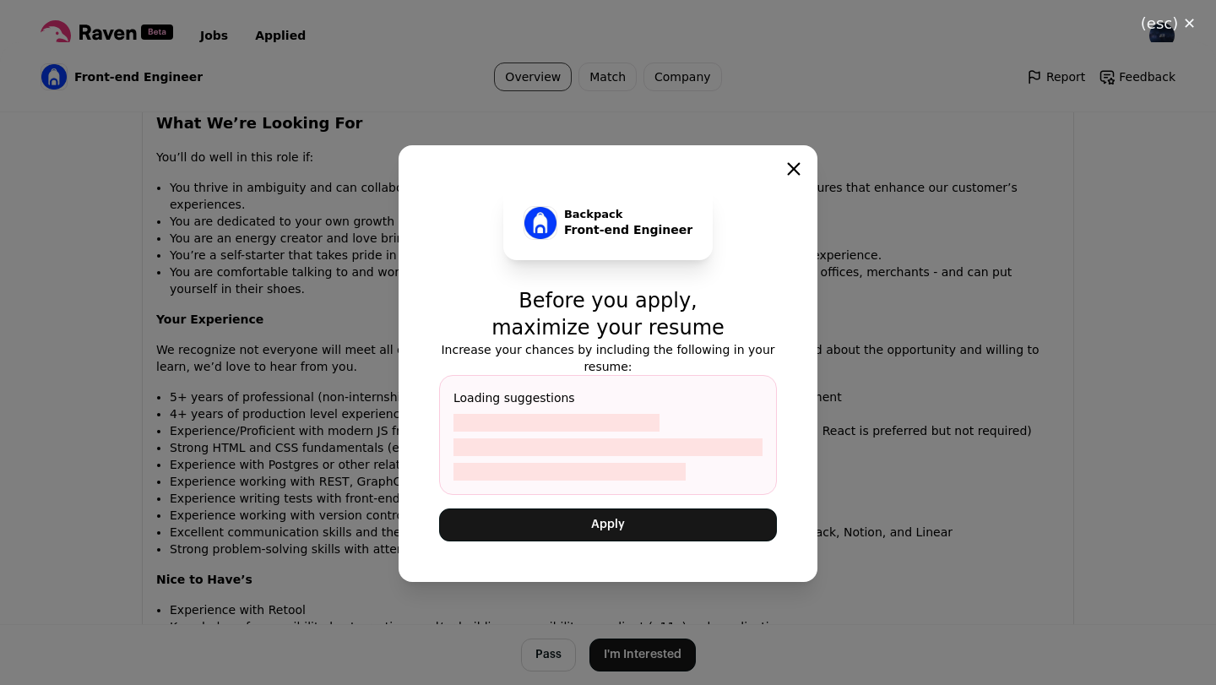
click at [650, 528] on button "Apply" at bounding box center [608, 525] width 338 height 33
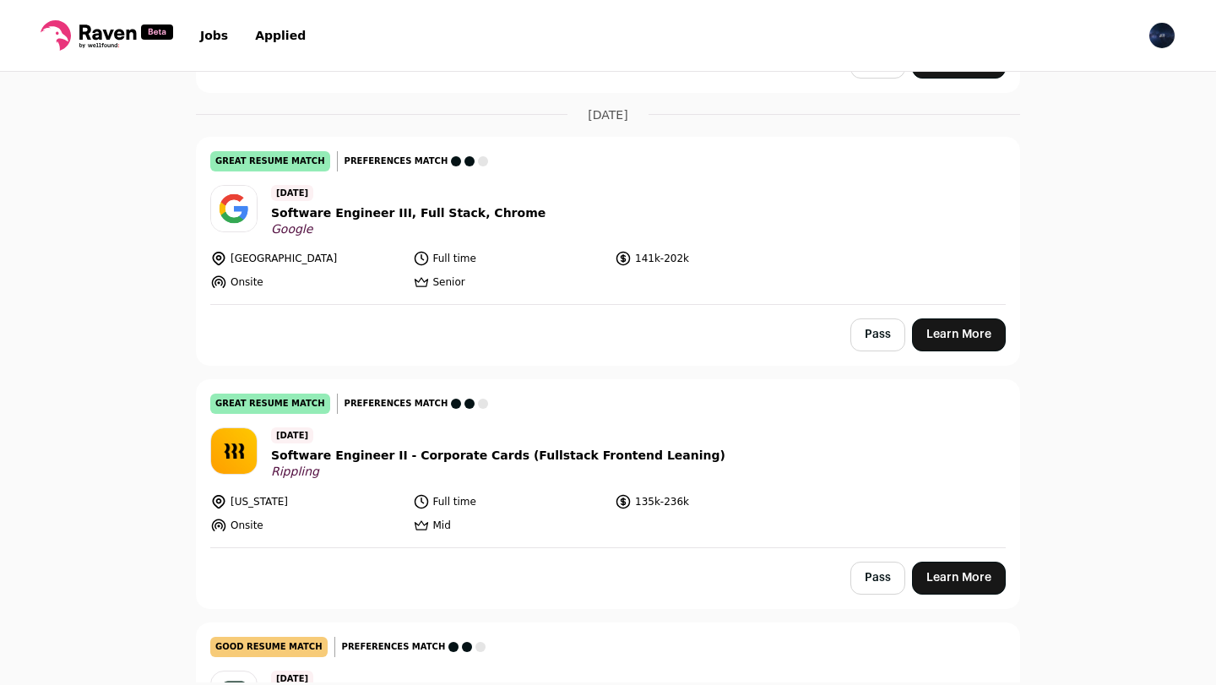
scroll to position [2953, 0]
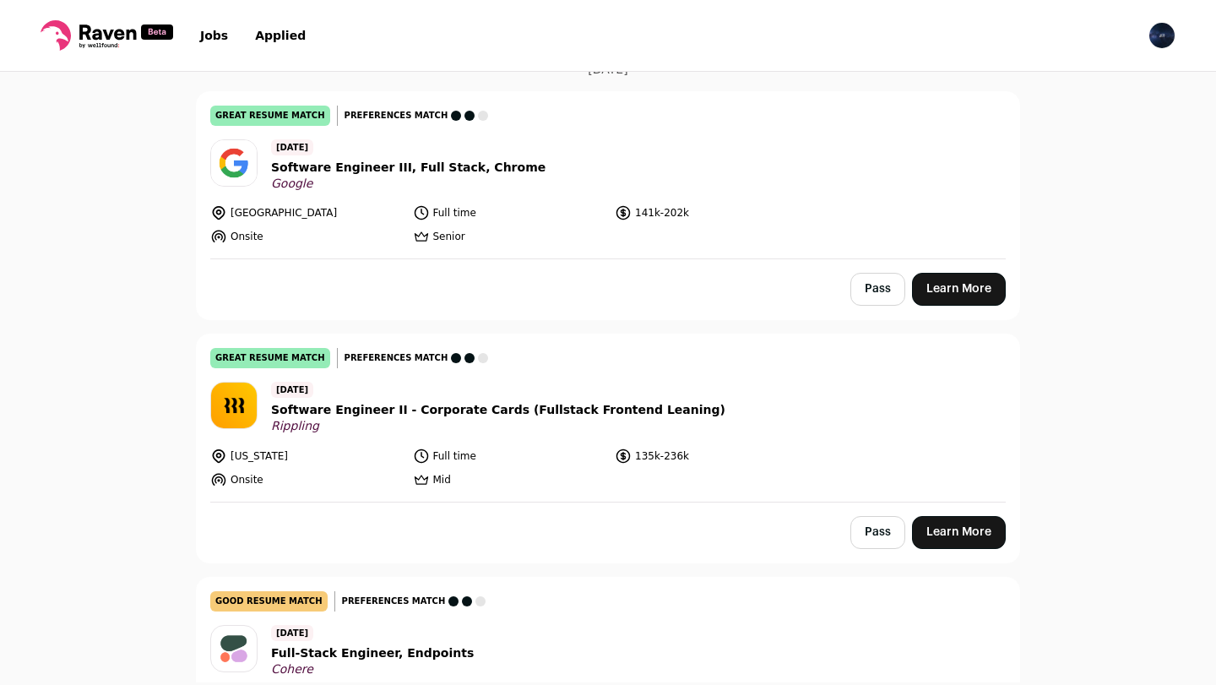
click at [960, 528] on link "Learn More" at bounding box center [959, 532] width 94 height 33
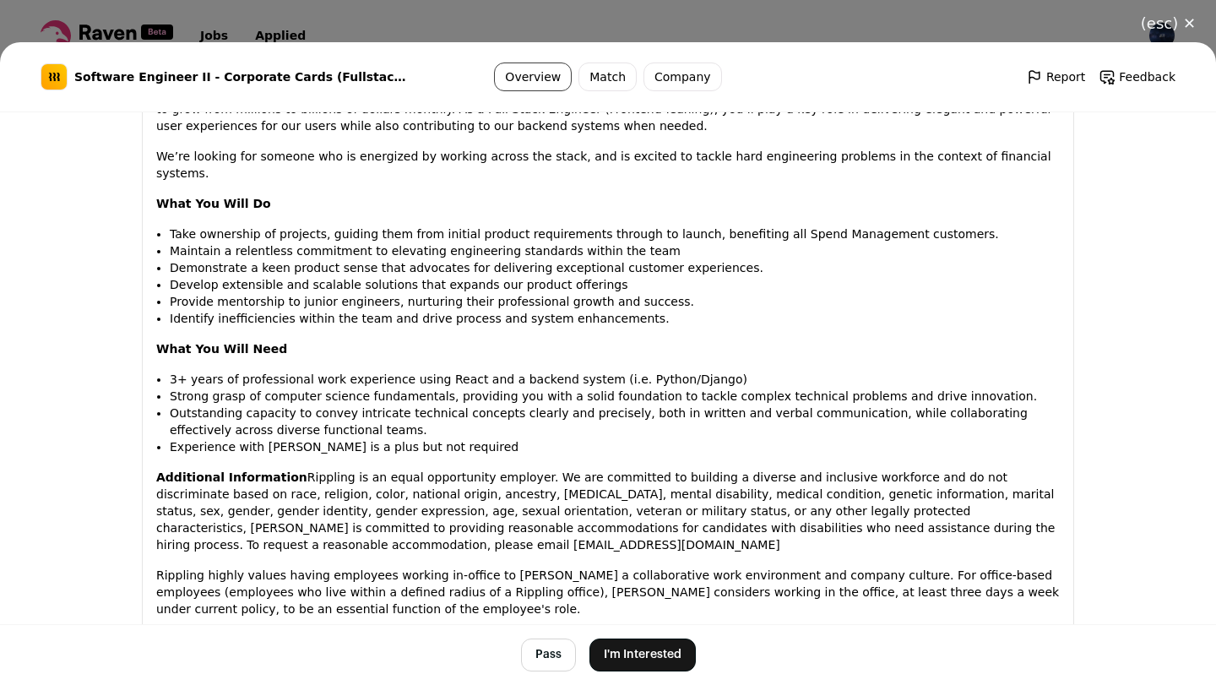
scroll to position [1143, 0]
click at [663, 650] on button "I'm Interested" at bounding box center [643, 655] width 106 height 33
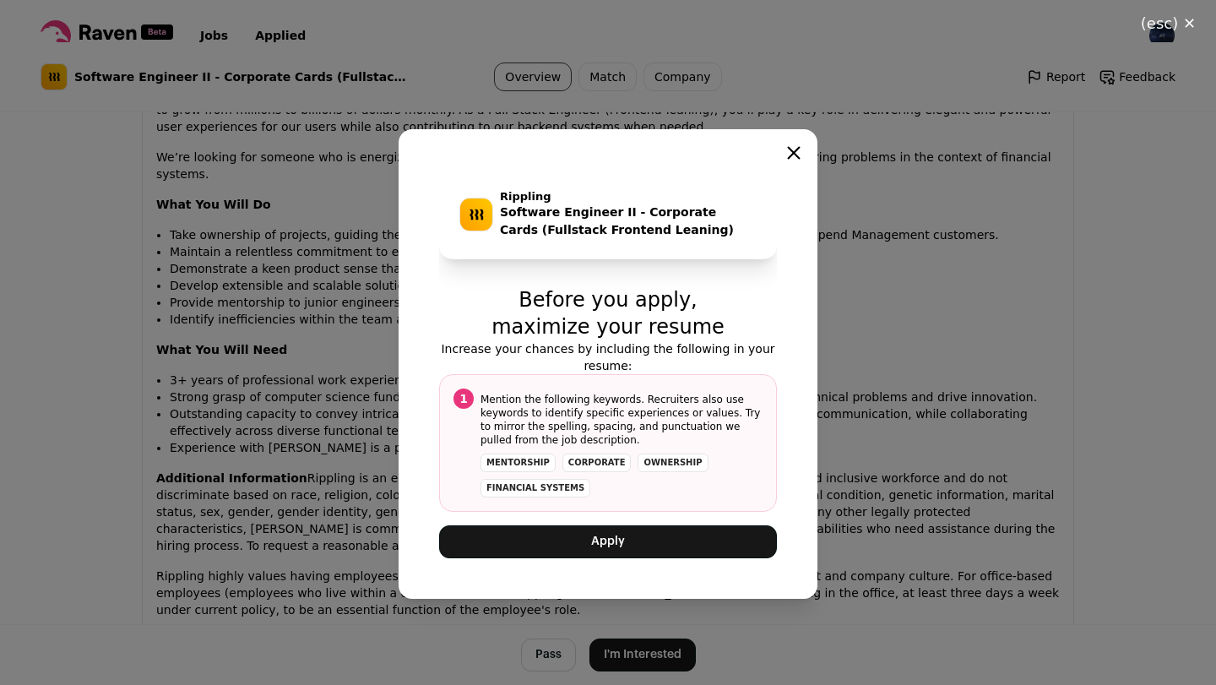
click at [648, 557] on button "Apply" at bounding box center [608, 541] width 338 height 33
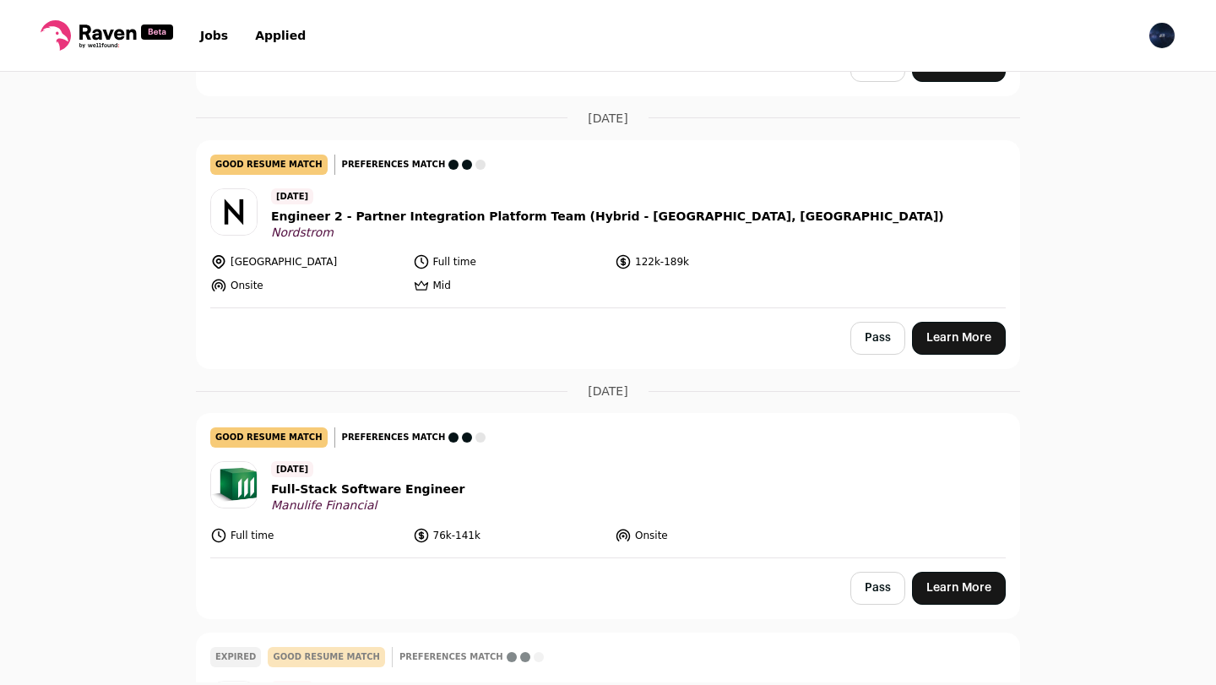
scroll to position [4372, 0]
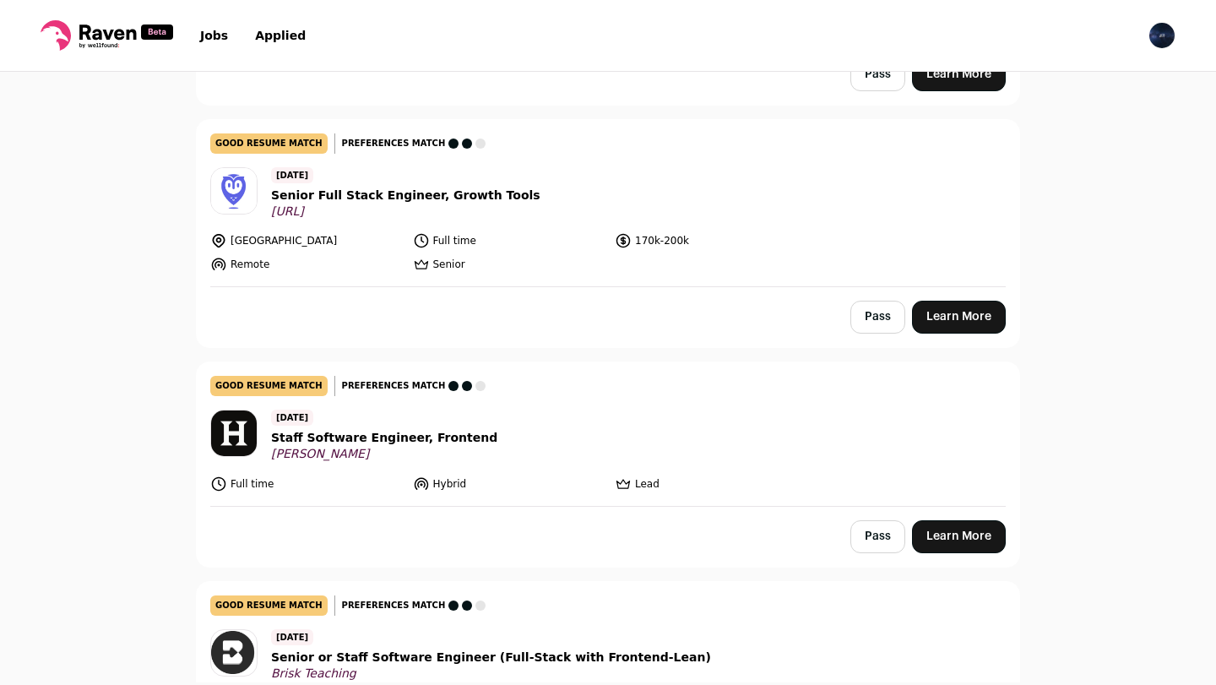
click at [449, 434] on span "Staff Software Engineer, Frontend" at bounding box center [384, 438] width 226 height 18
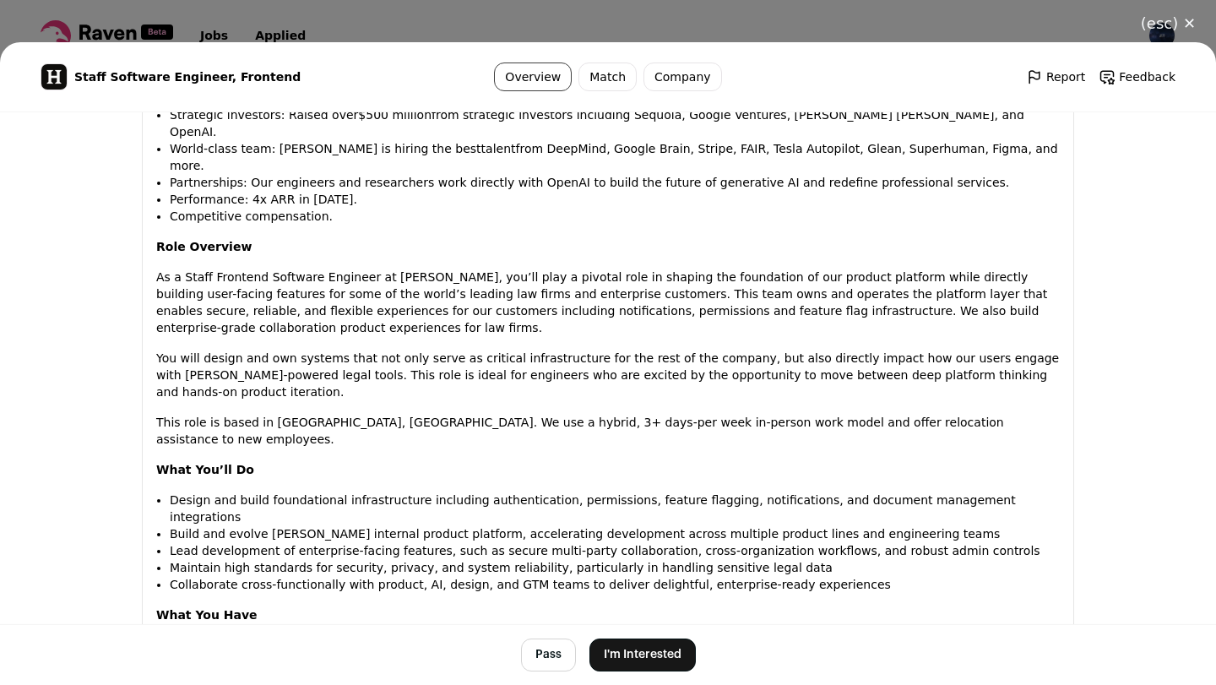
scroll to position [1051, 0]
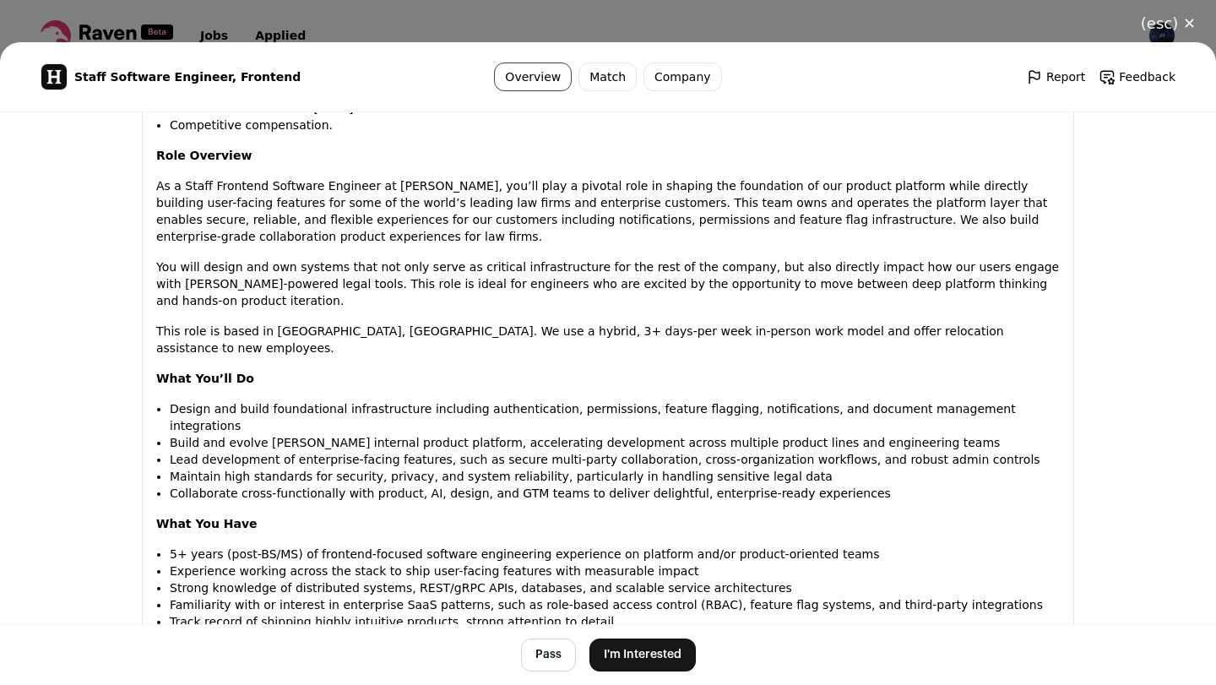
click at [394, 21] on div "(esc) ✕ Staff Software Engineer, Frontend Overview Match Company Report Feedbac…" at bounding box center [608, 342] width 1216 height 685
